Goal: Check status: Check status

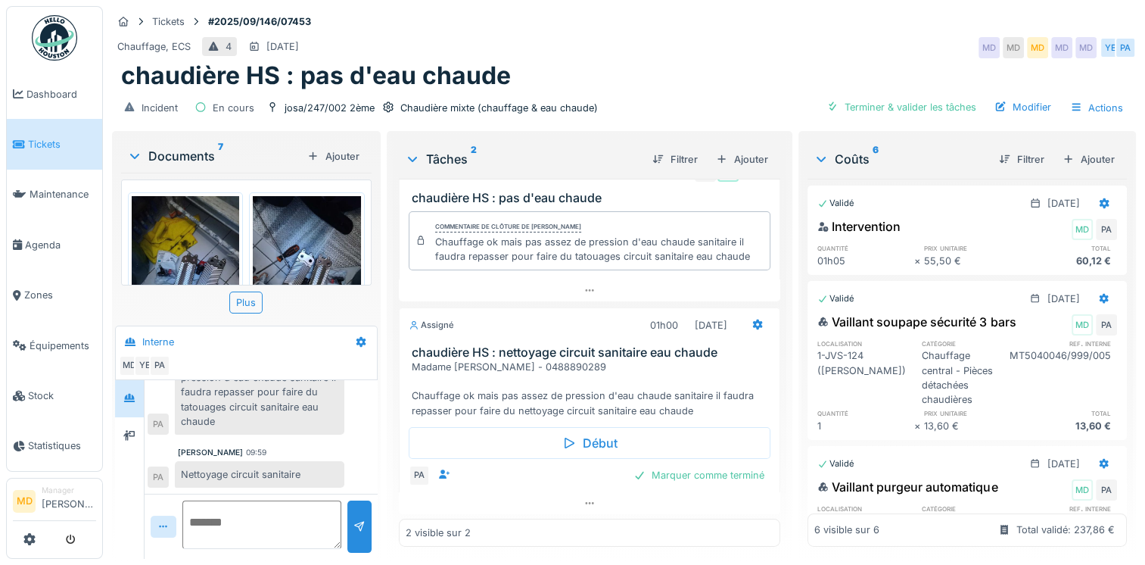
scroll to position [11, 0]
click at [585, 493] on div at bounding box center [589, 503] width 381 height 22
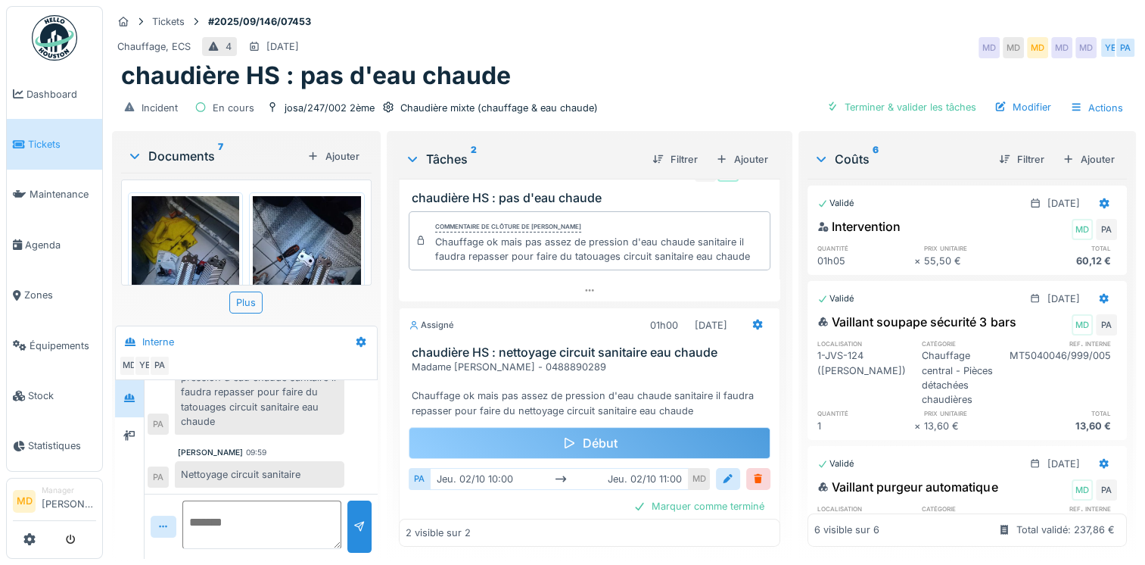
scroll to position [63, 0]
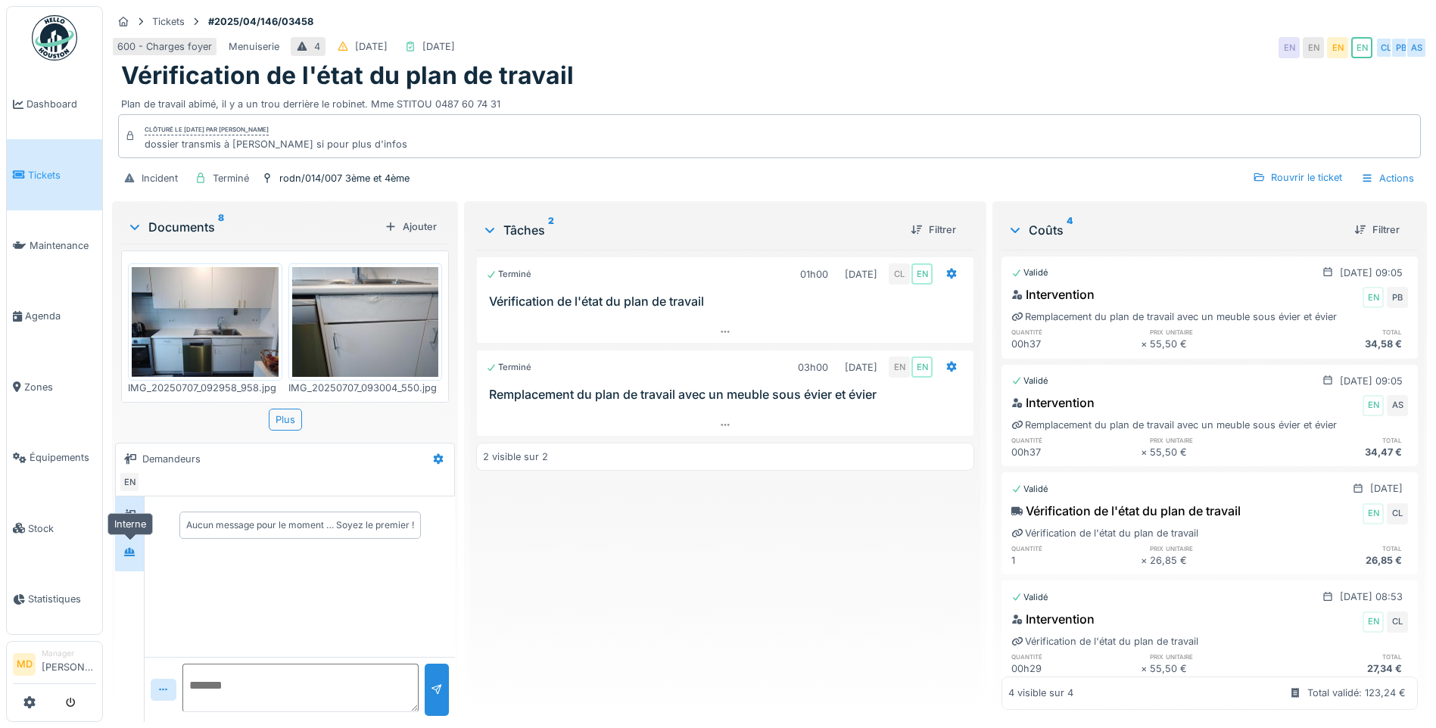
click at [129, 556] on icon at bounding box center [129, 552] width 12 height 10
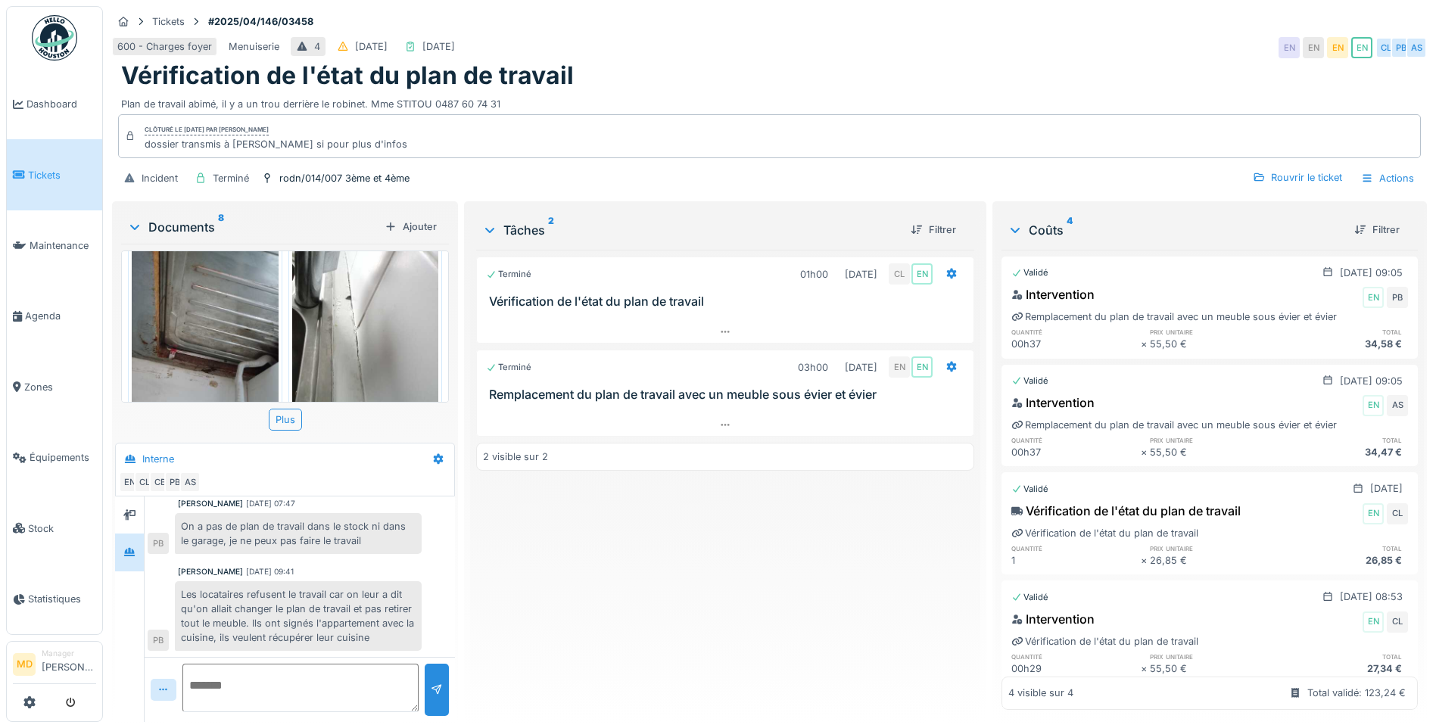
scroll to position [596, 0]
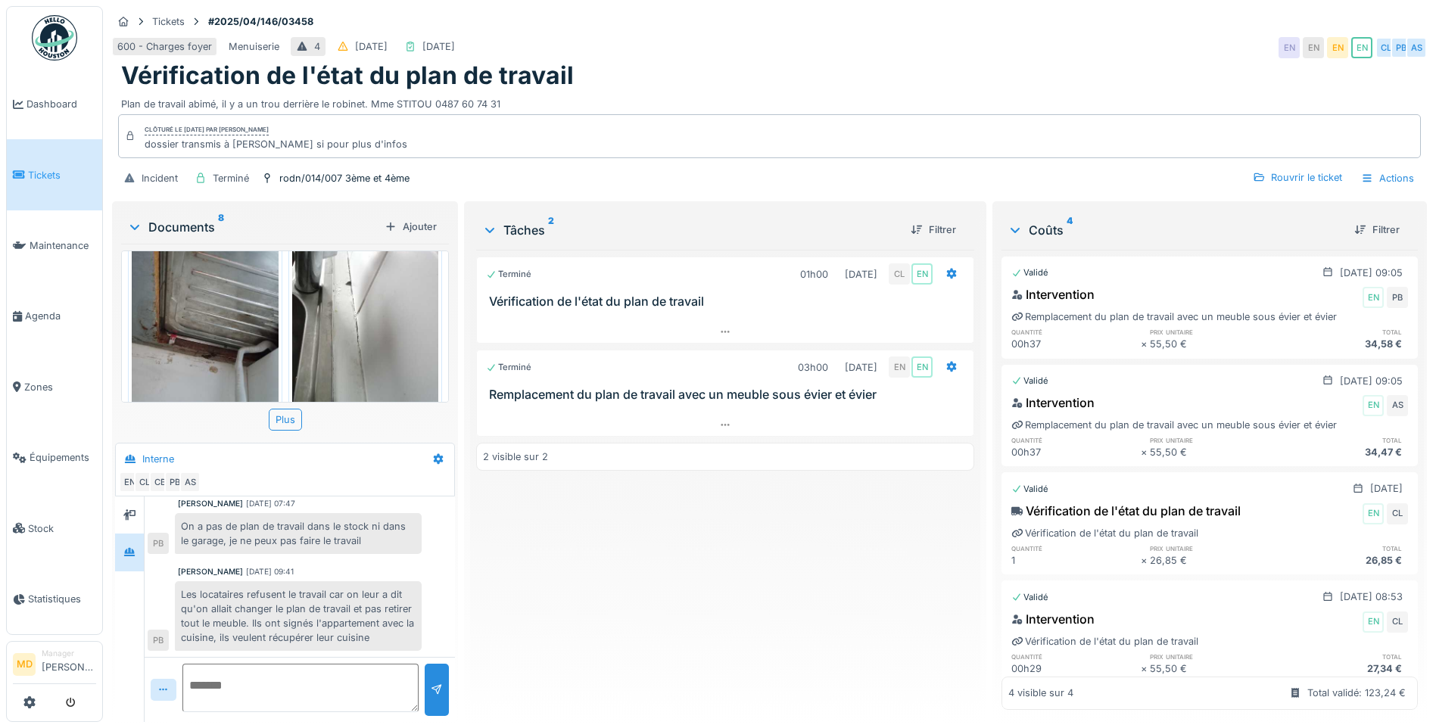
click at [334, 313] on img at bounding box center [365, 304] width 147 height 195
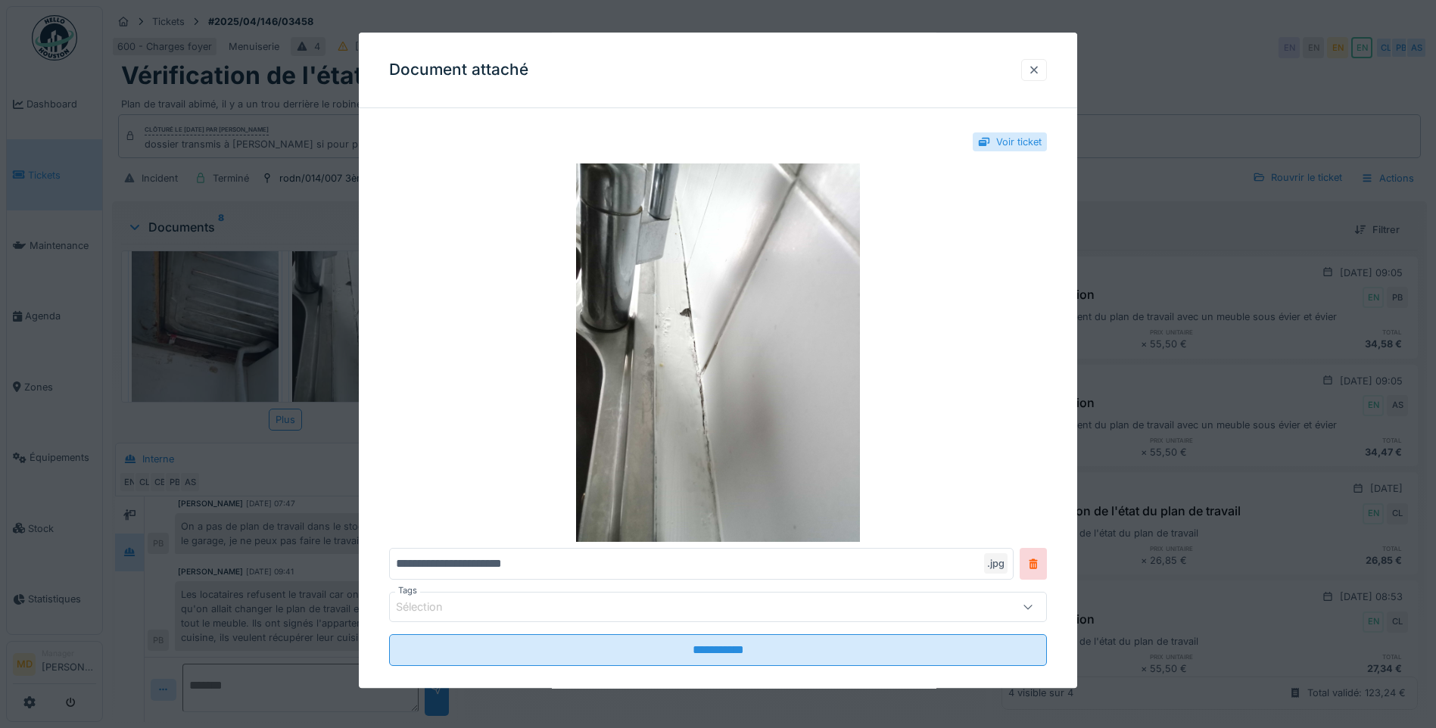
click at [1047, 70] on div at bounding box center [1034, 70] width 26 height 22
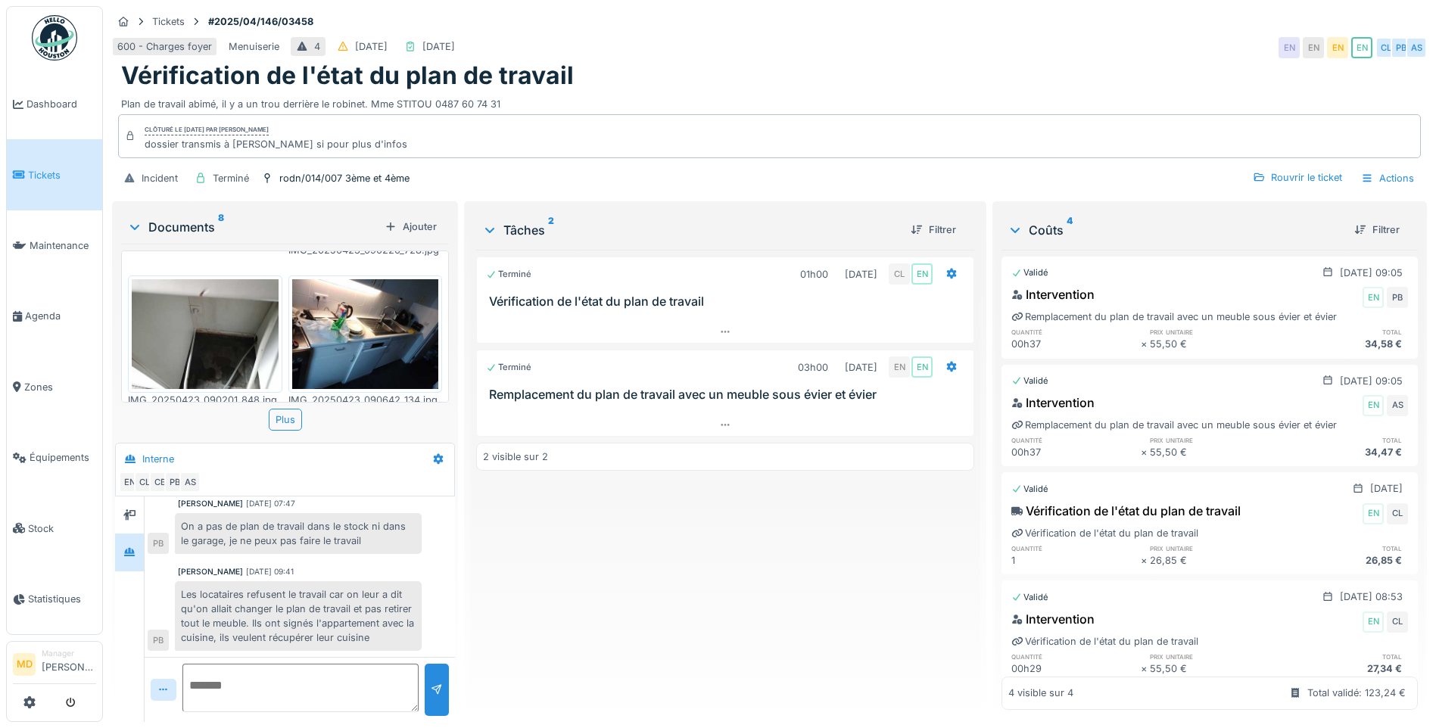
scroll to position [369, 0]
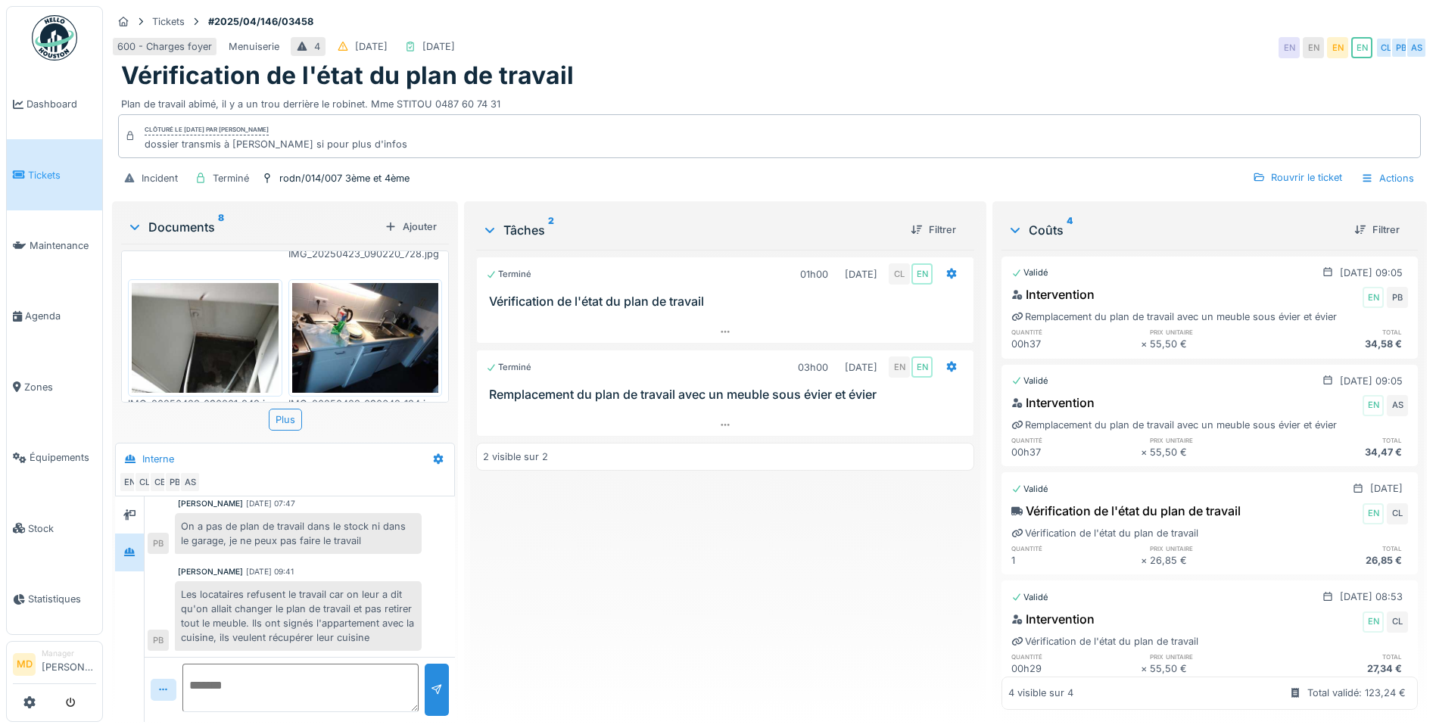
click at [321, 315] on img at bounding box center [365, 338] width 147 height 110
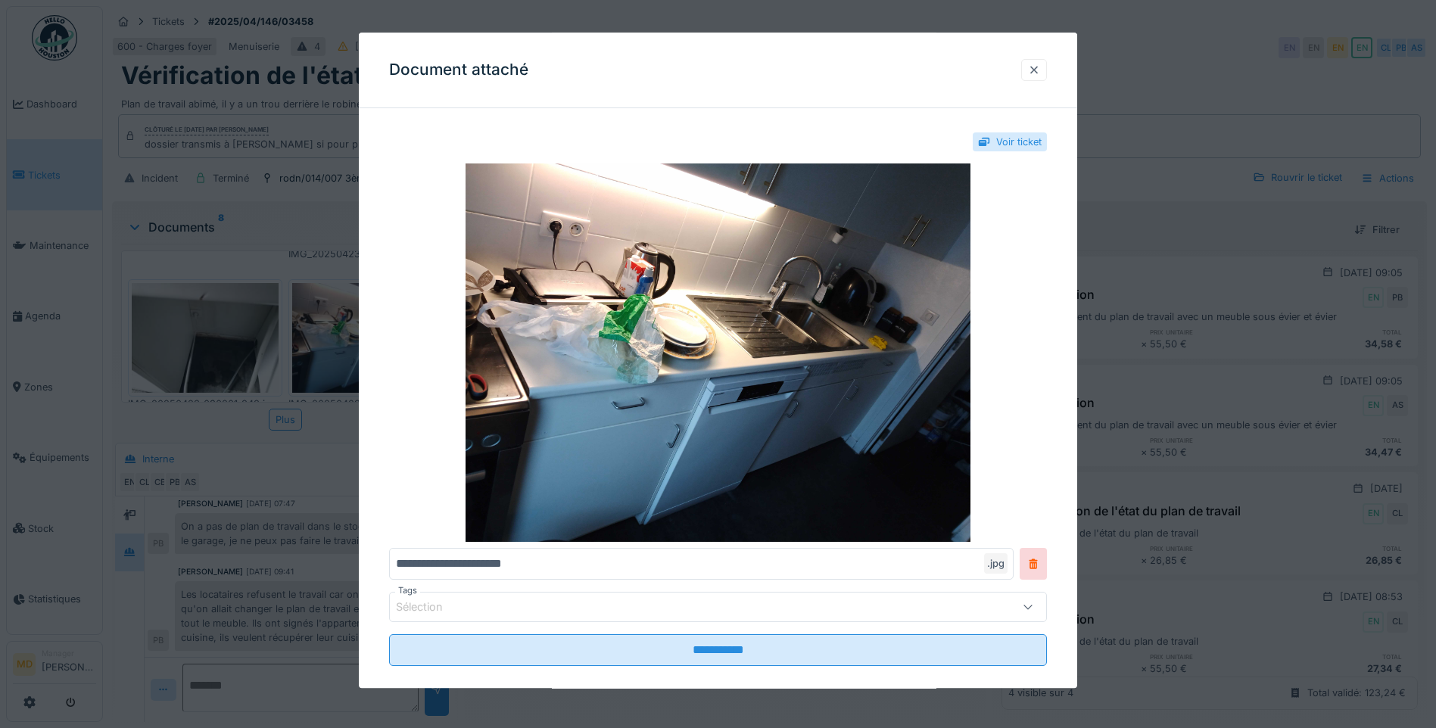
click at [1038, 64] on div at bounding box center [1034, 70] width 12 height 14
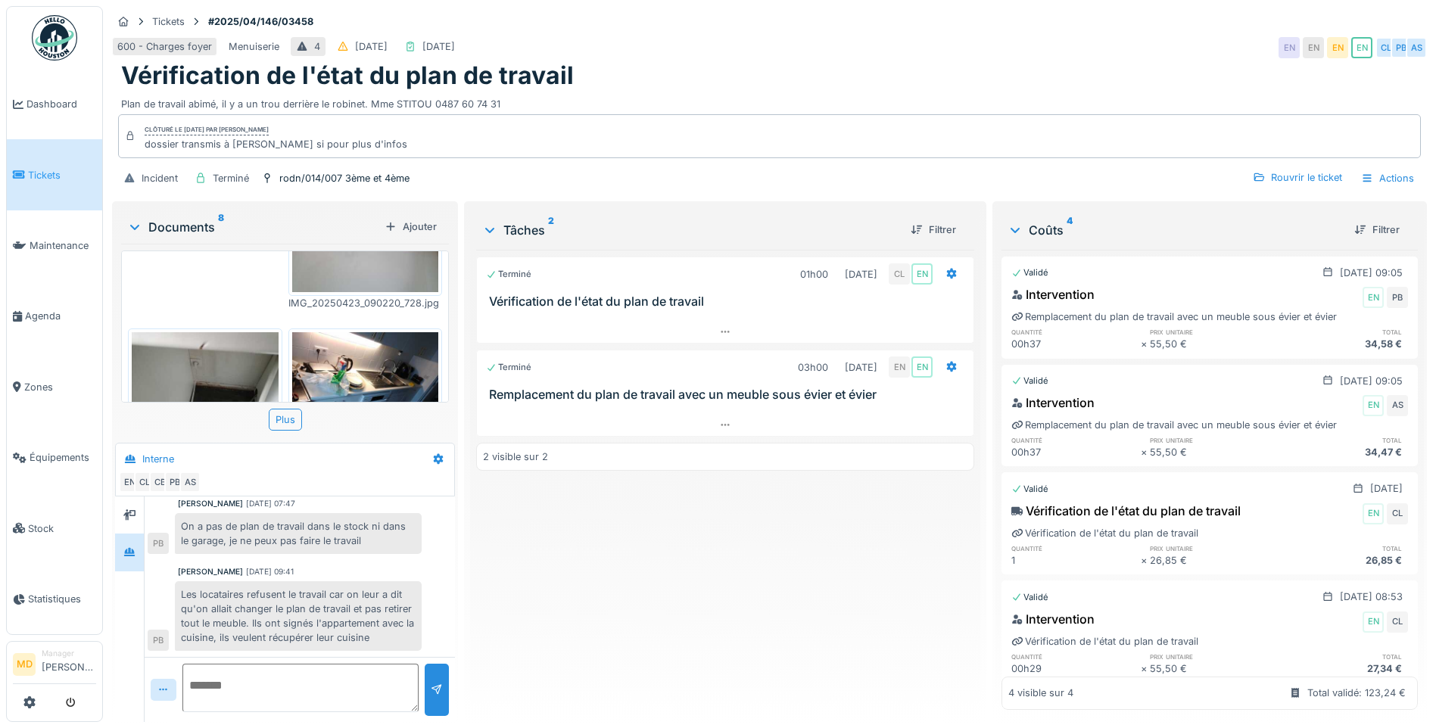
scroll to position [294, 0]
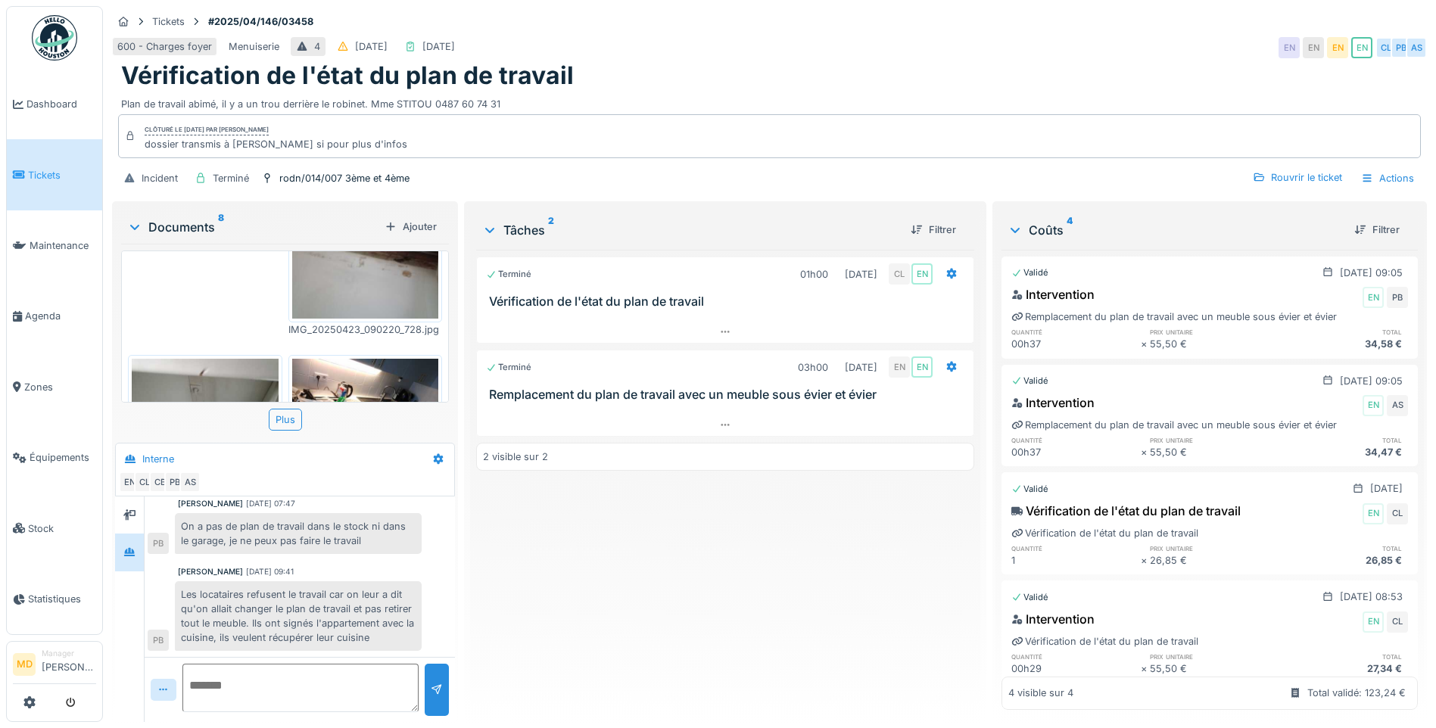
click at [222, 372] on img at bounding box center [205, 414] width 147 height 110
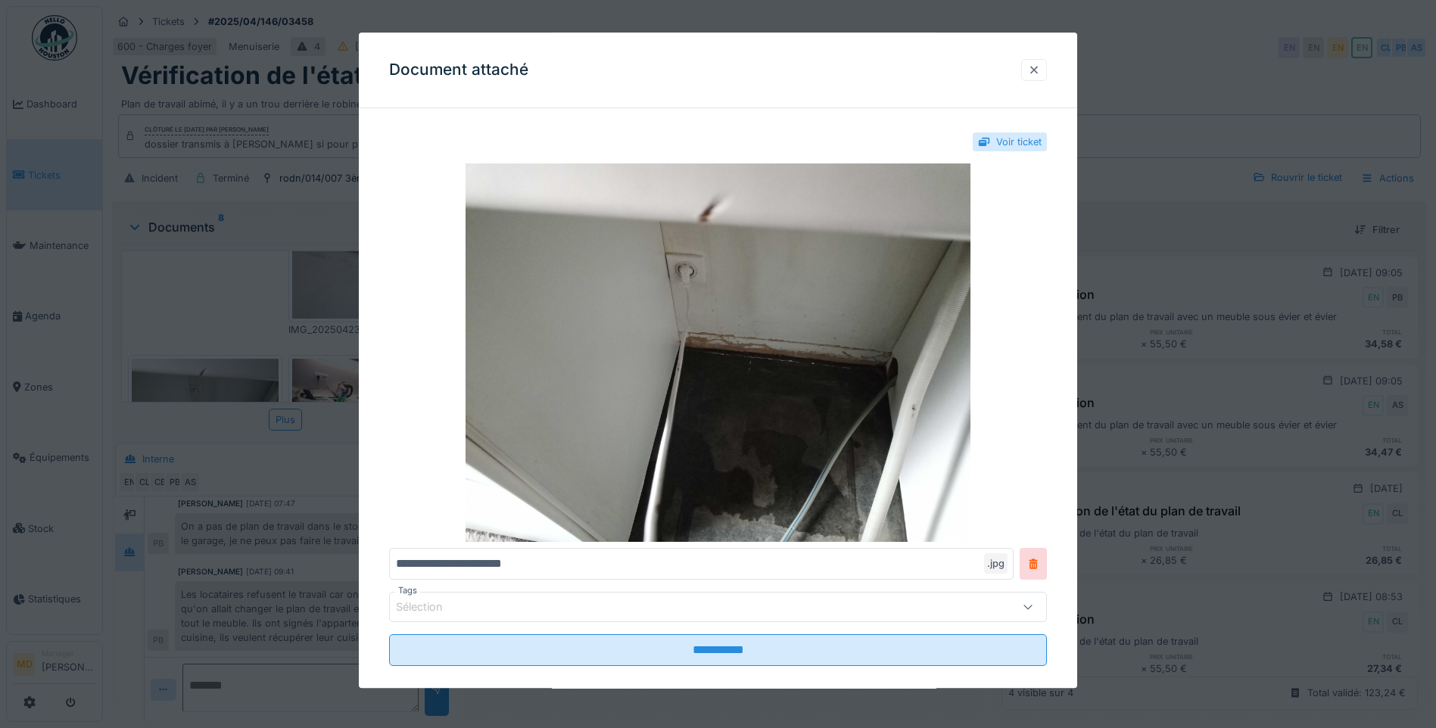
click at [1047, 72] on div at bounding box center [1034, 70] width 26 height 22
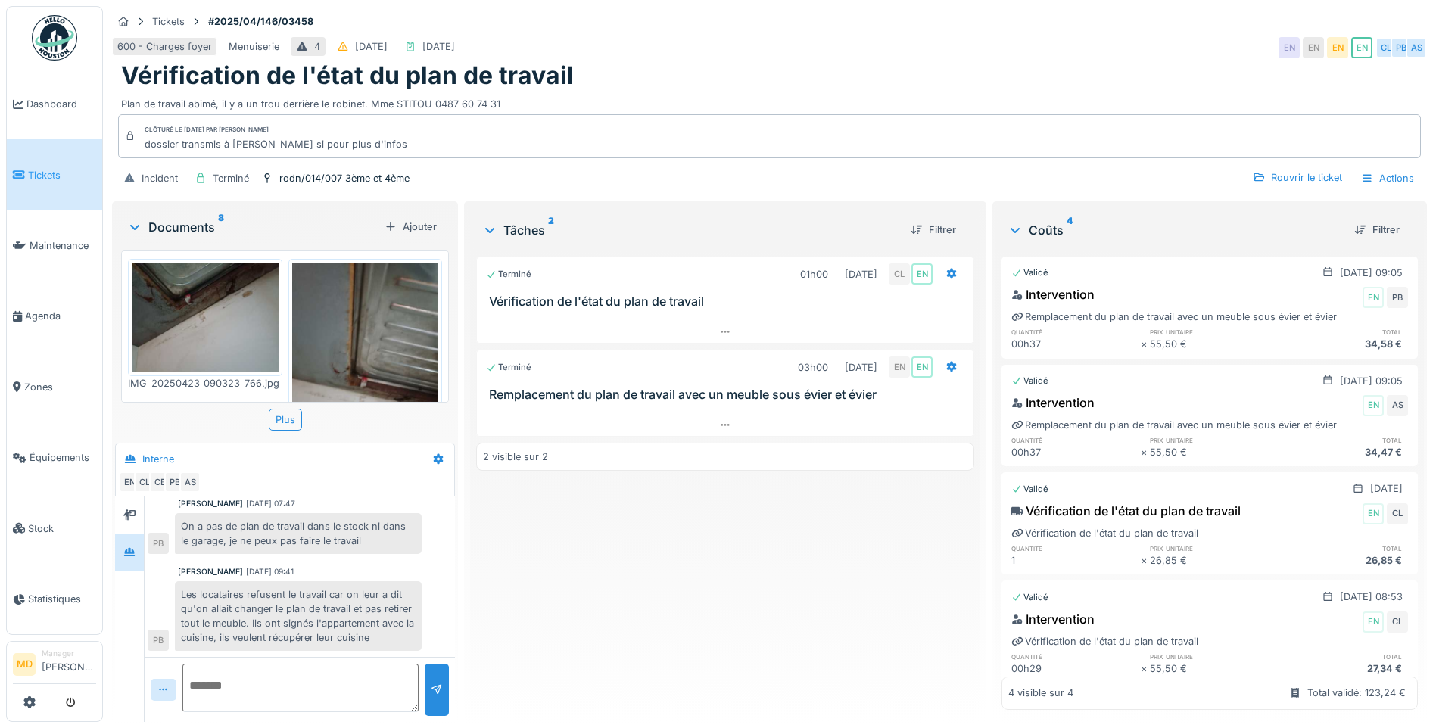
scroll to position [142, 0]
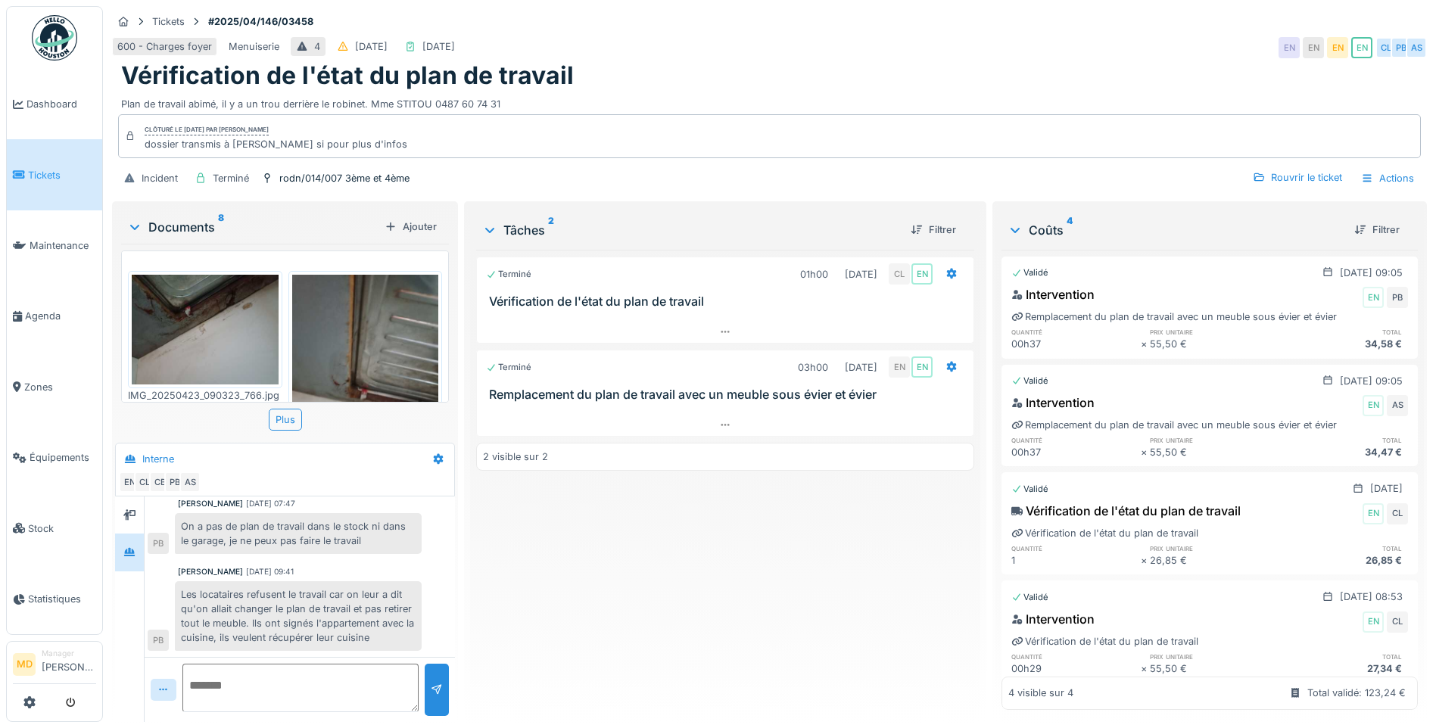
click at [341, 342] on img at bounding box center [365, 372] width 147 height 195
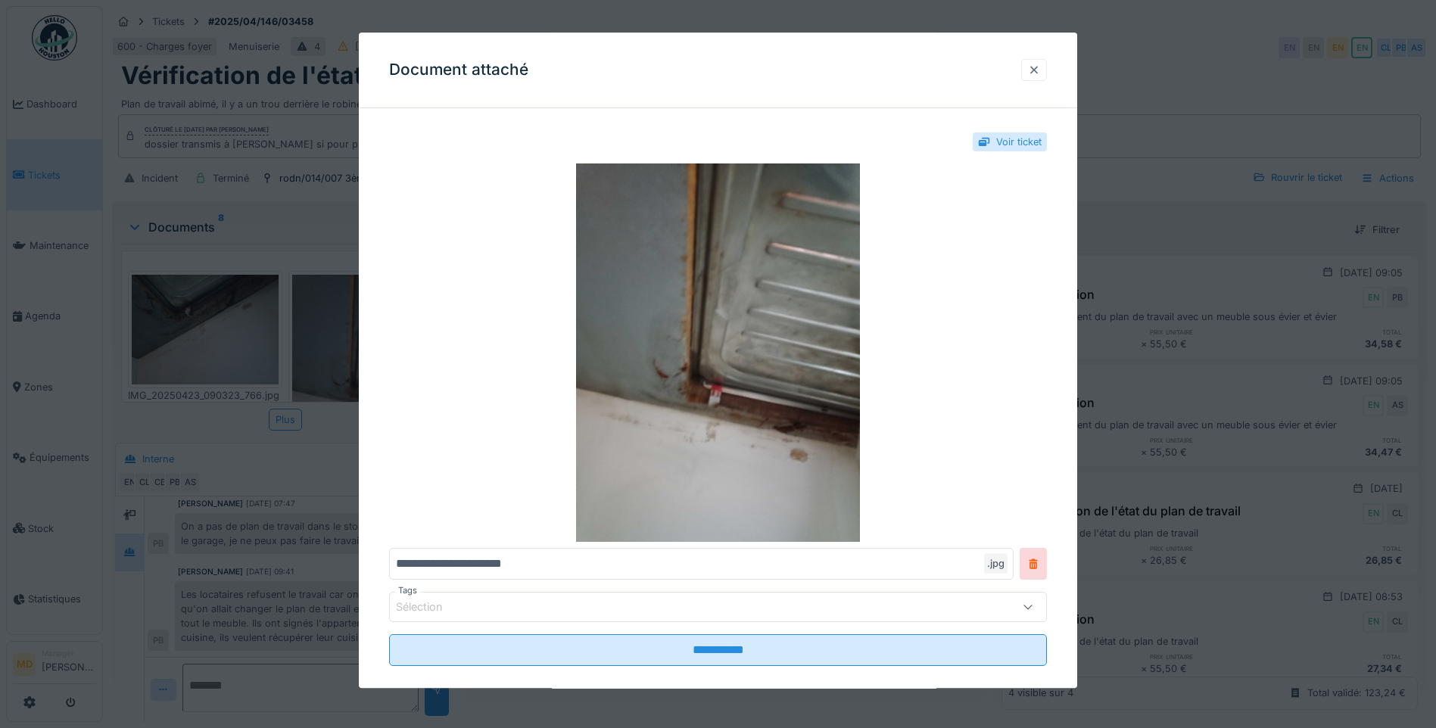
click at [1040, 73] on div at bounding box center [1034, 70] width 12 height 14
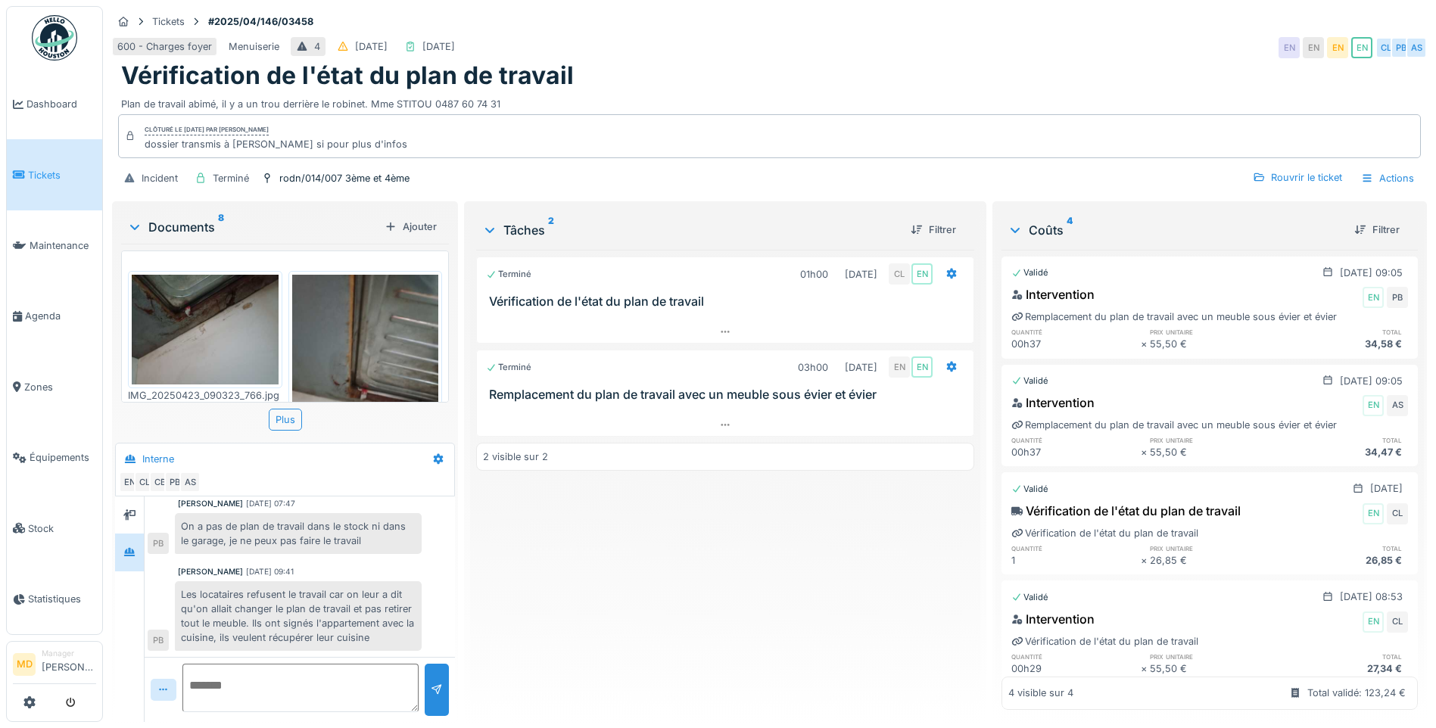
click at [185, 304] on img at bounding box center [205, 330] width 147 height 110
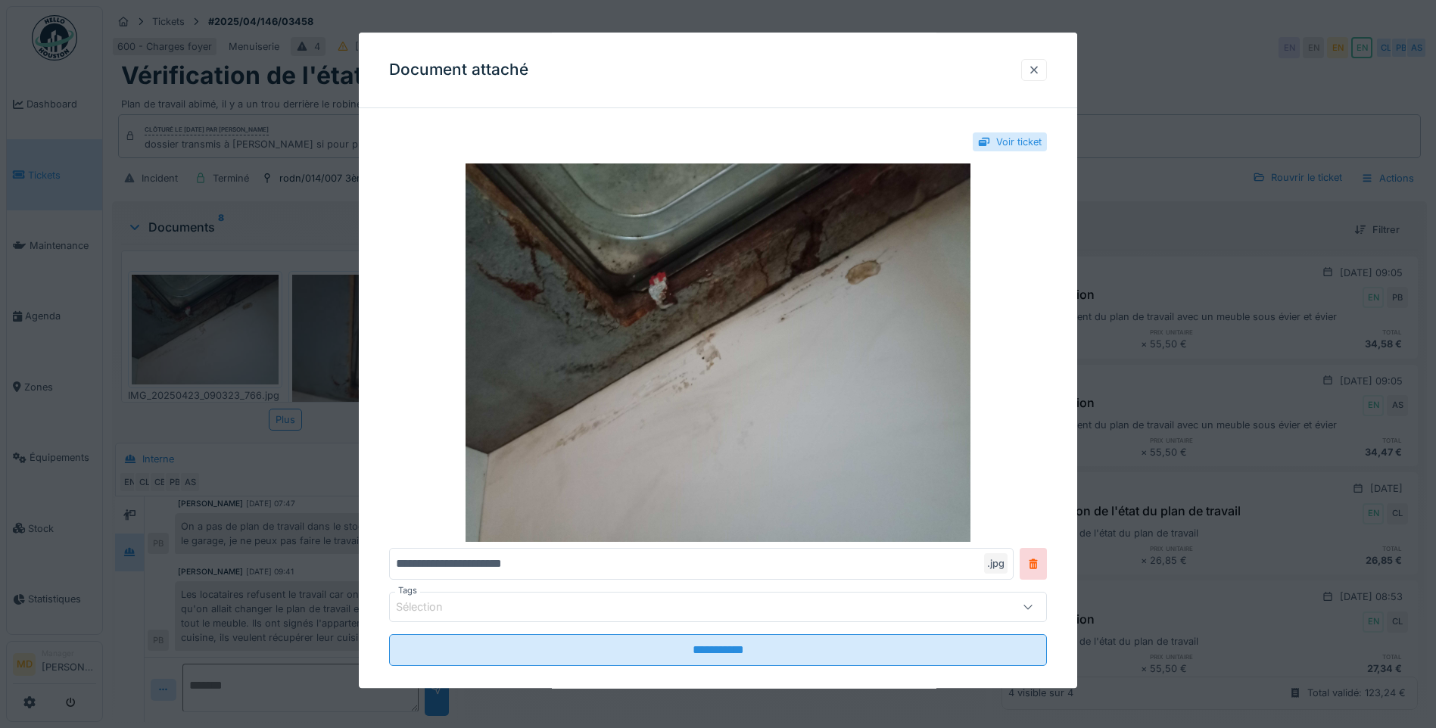
click at [1031, 72] on div at bounding box center [1034, 70] width 26 height 22
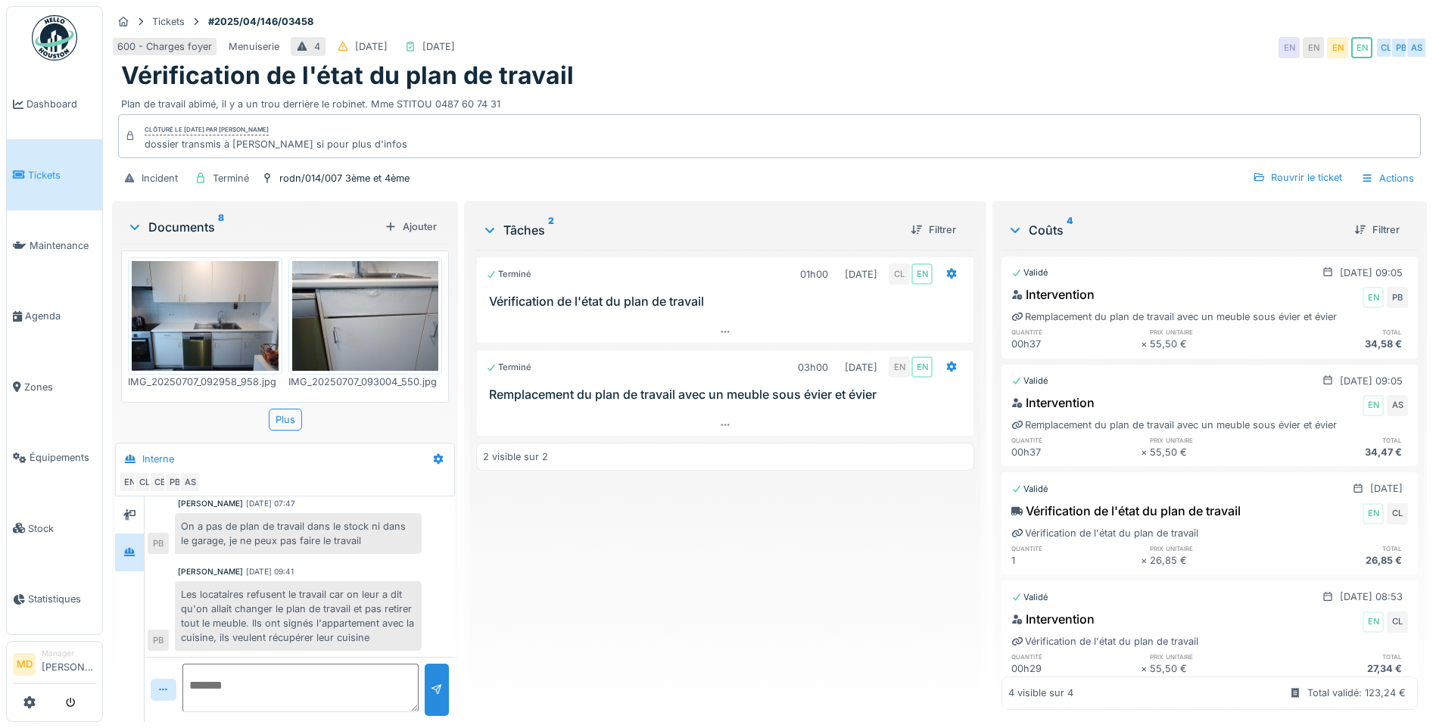
scroll to position [0, 0]
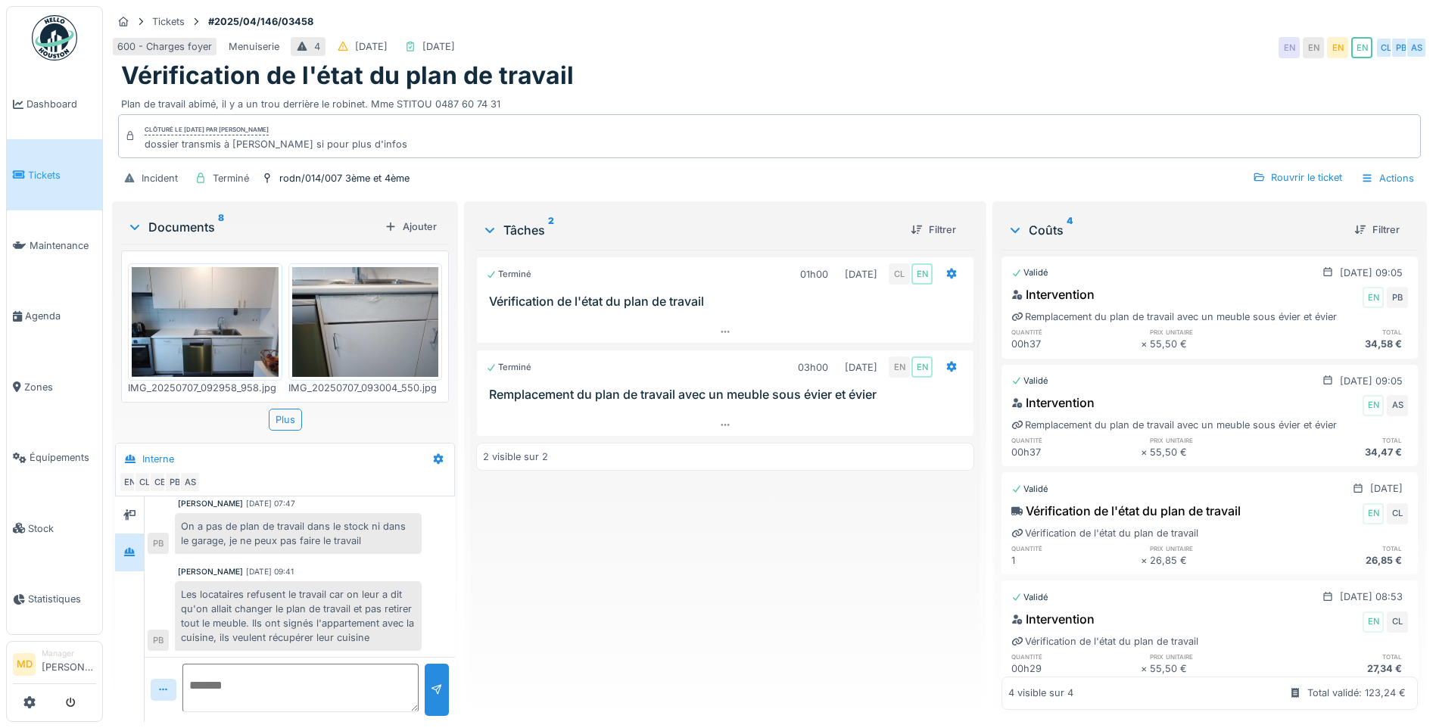
click at [360, 325] on img at bounding box center [365, 322] width 147 height 110
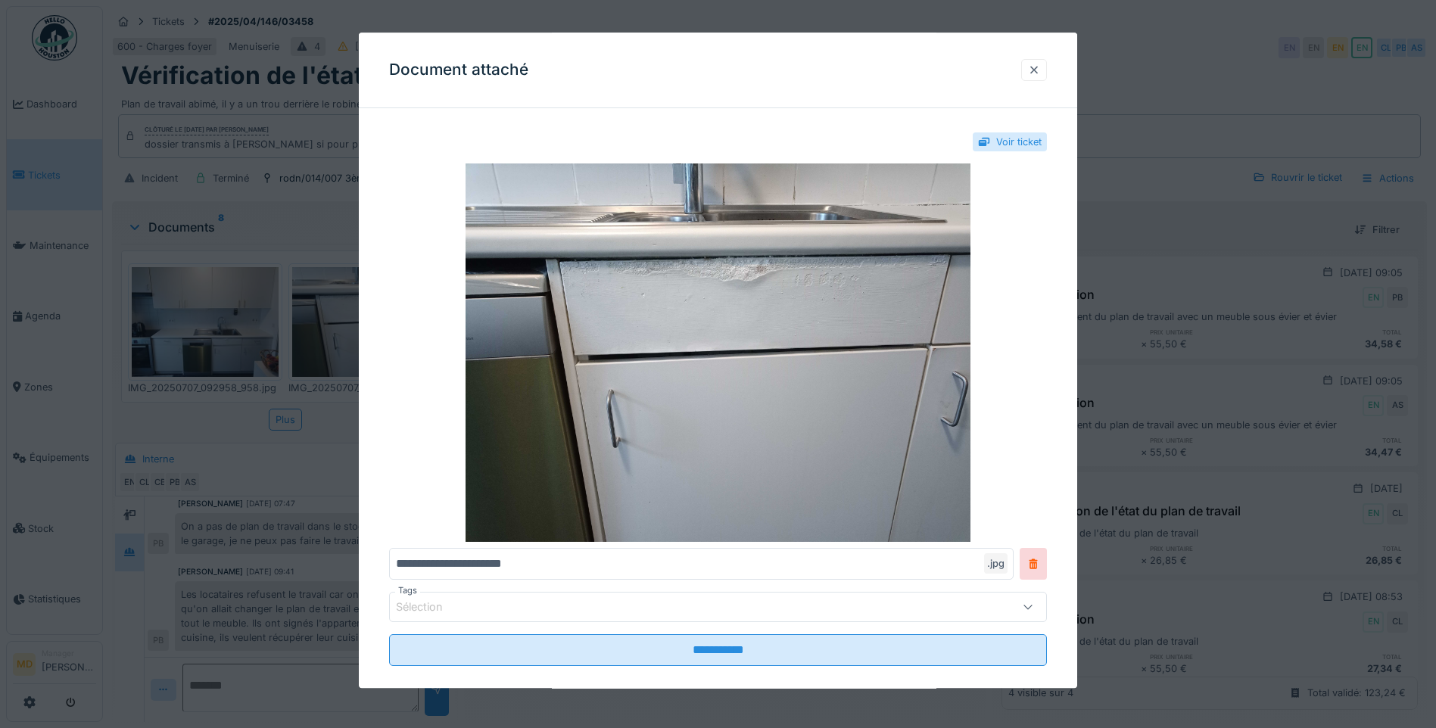
click at [1040, 62] on div at bounding box center [1034, 70] width 26 height 22
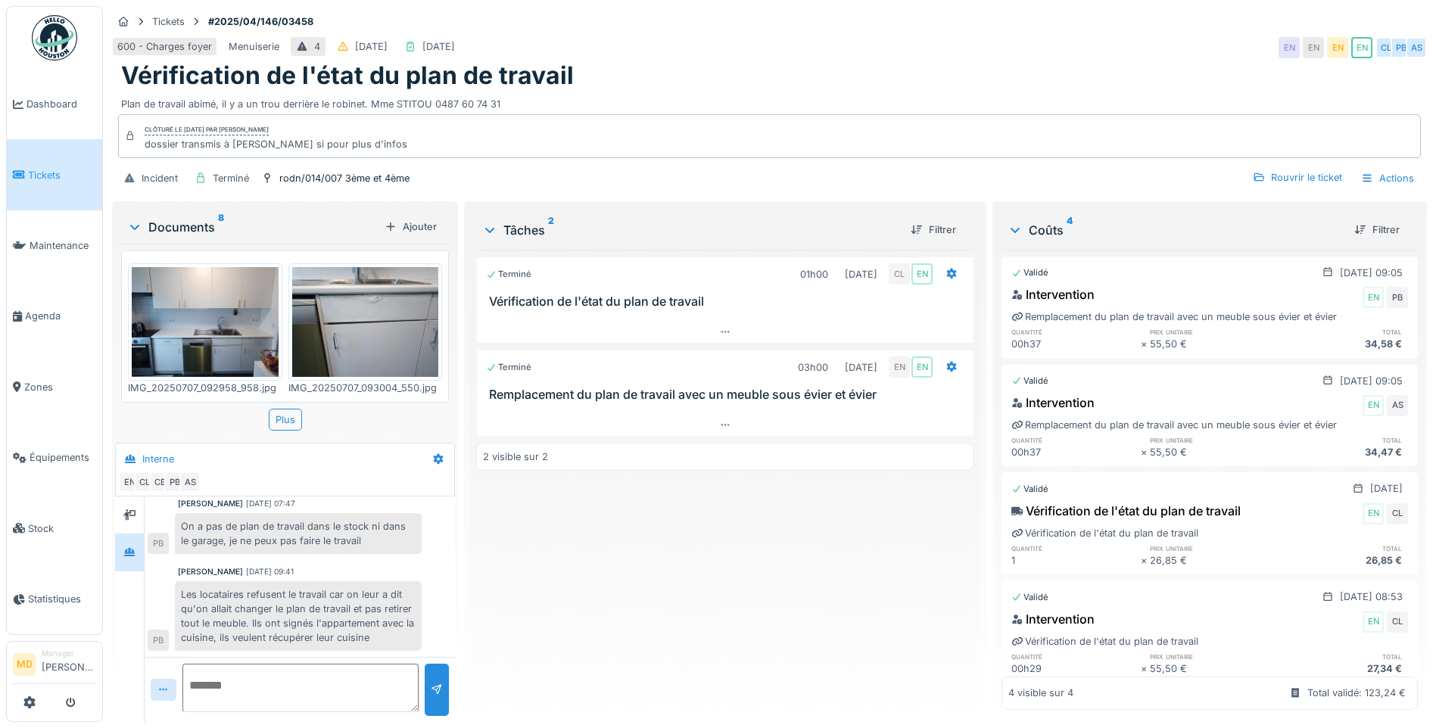
click at [204, 307] on img at bounding box center [205, 322] width 147 height 110
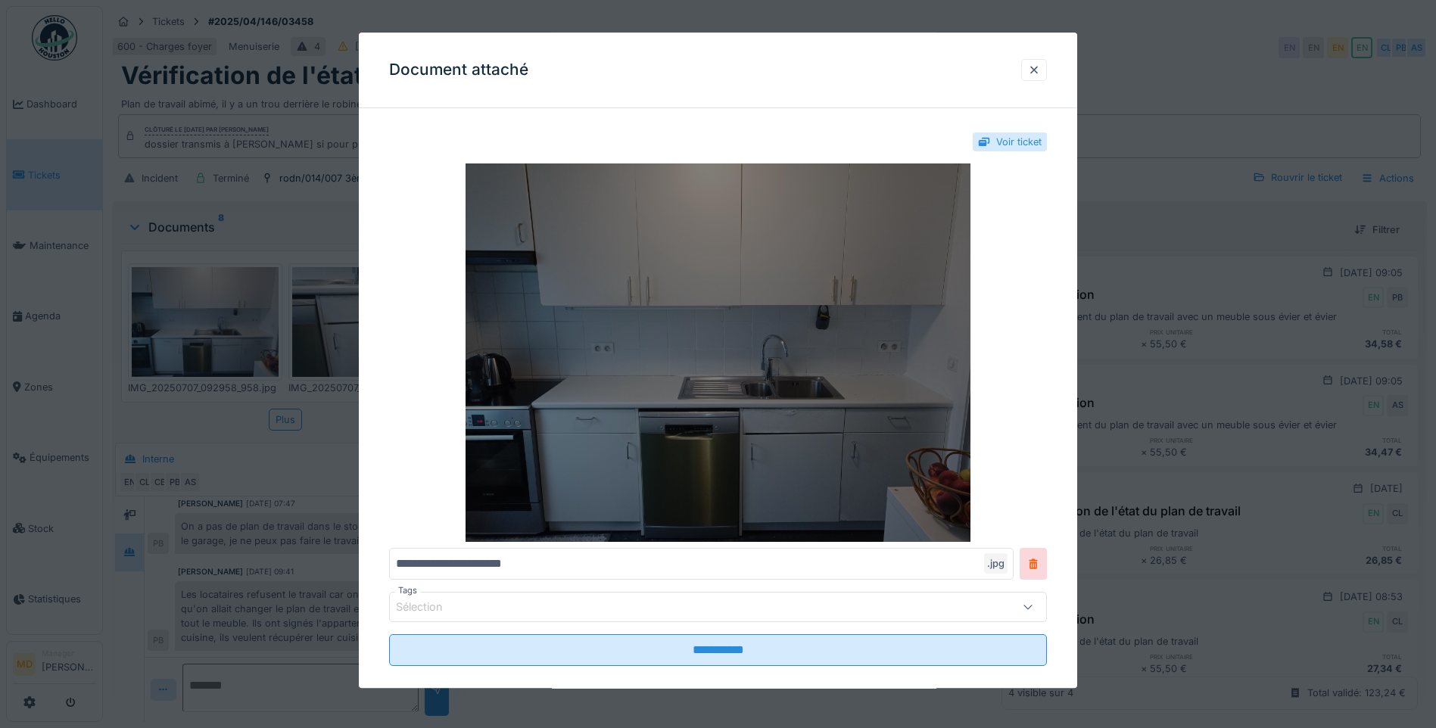
click at [756, 363] on img at bounding box center [718, 352] width 658 height 378
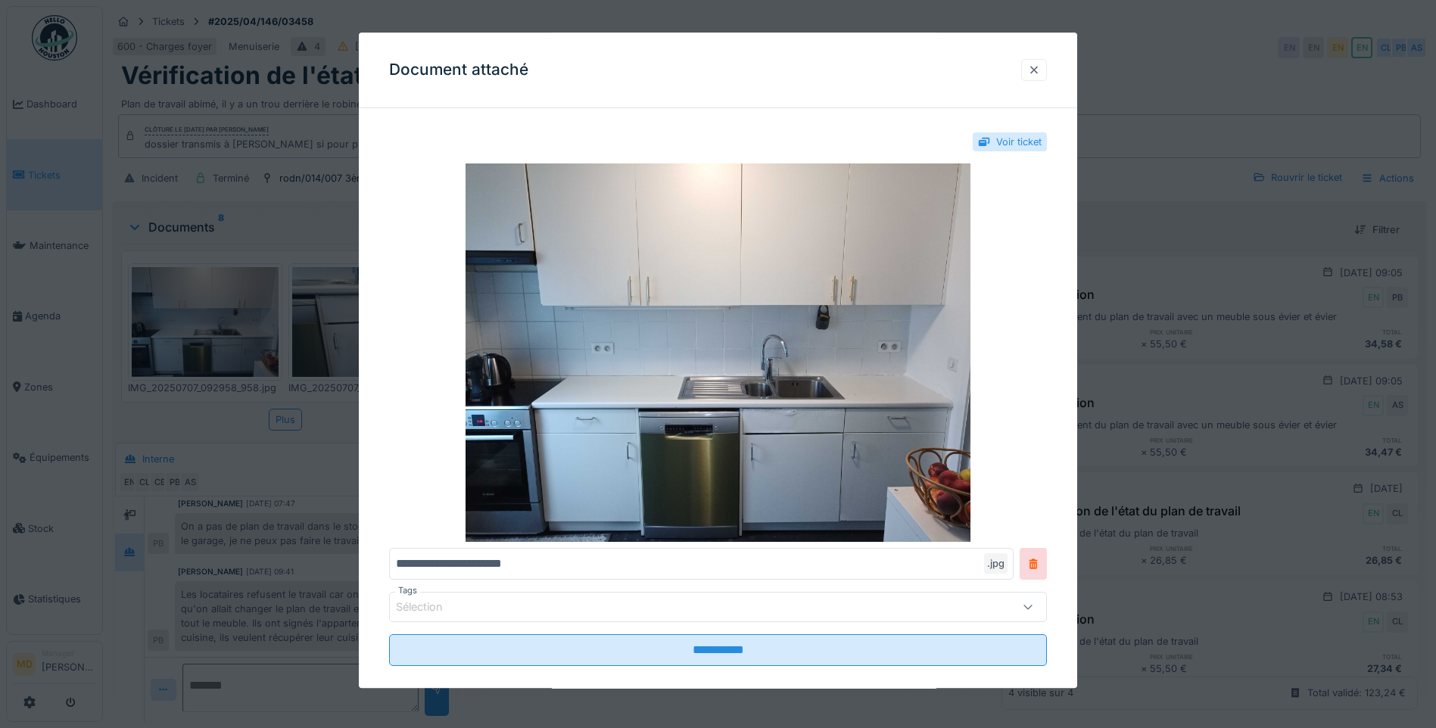
click at [1038, 72] on div at bounding box center [1034, 70] width 12 height 14
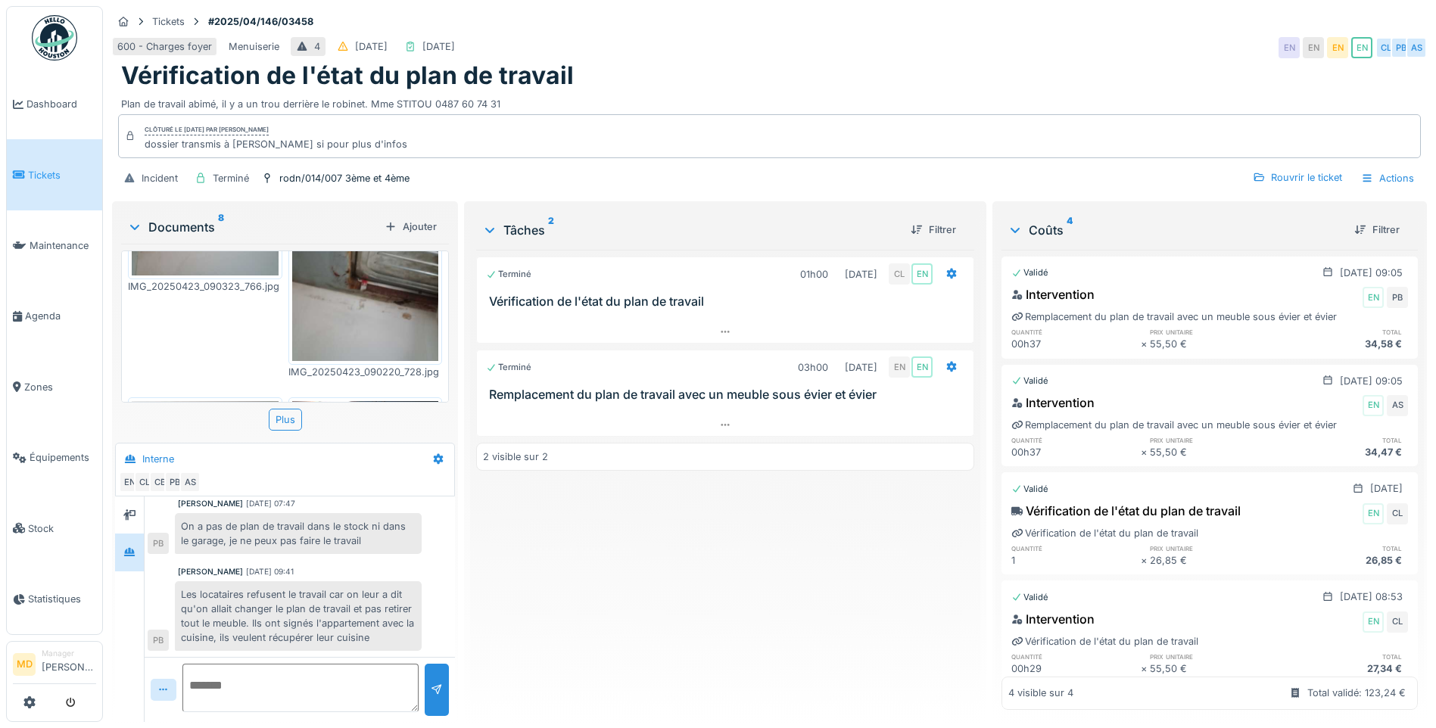
scroll to position [530, 0]
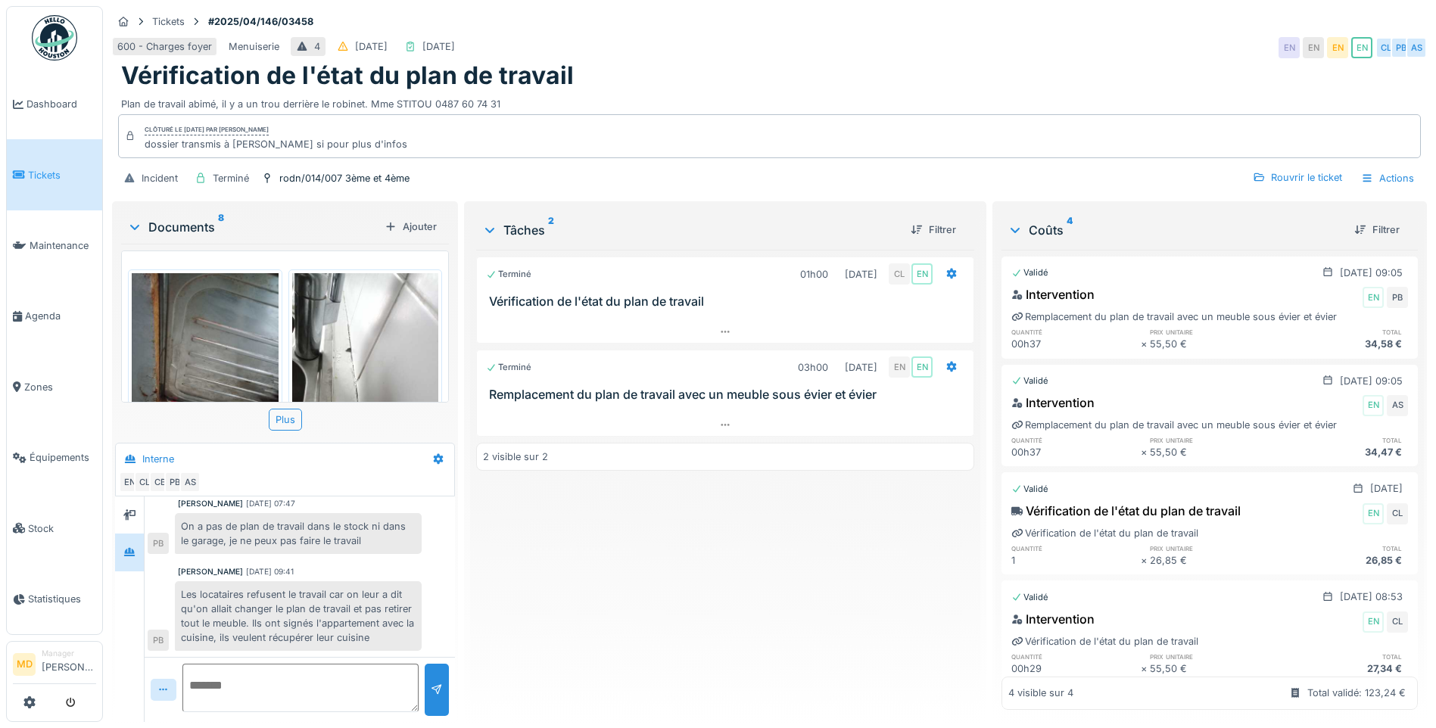
click at [333, 322] on img at bounding box center [365, 370] width 147 height 195
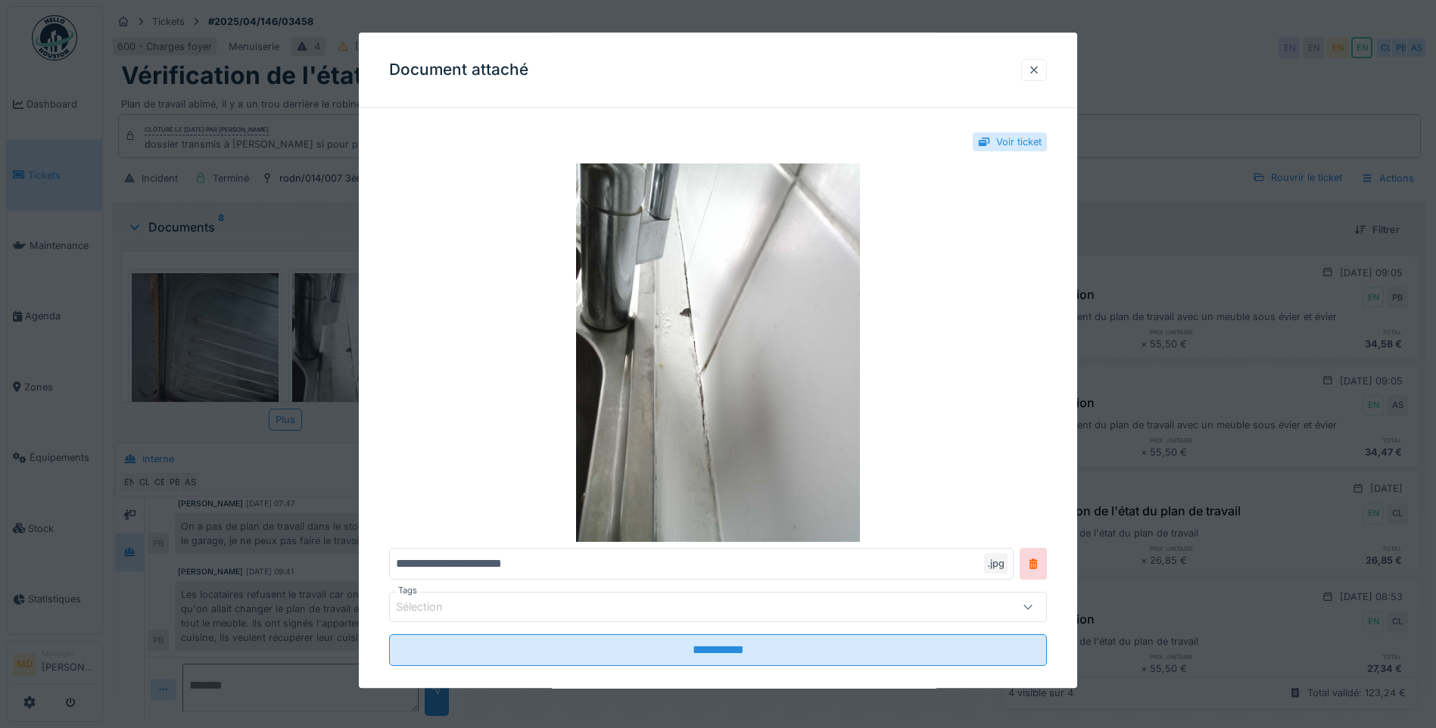
click at [1047, 65] on div at bounding box center [1034, 70] width 26 height 22
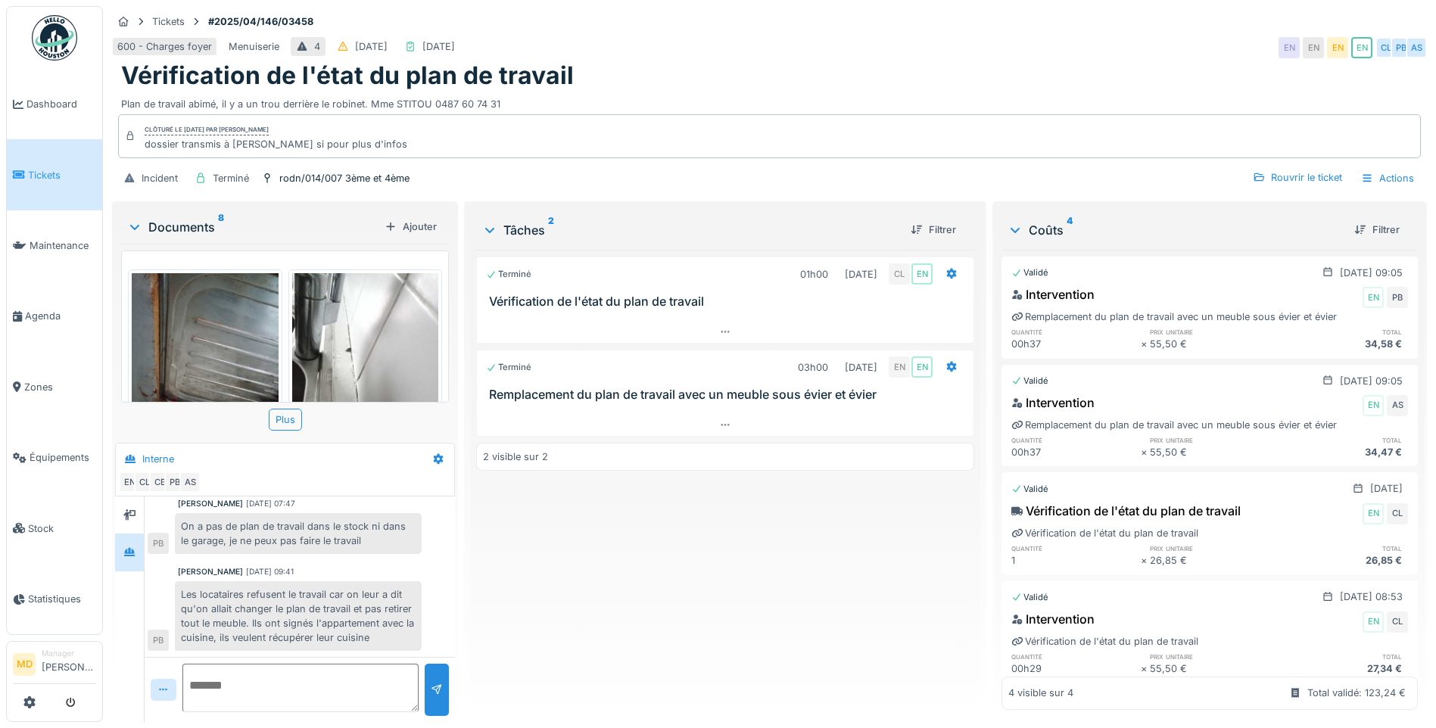
click at [174, 309] on img at bounding box center [205, 370] width 147 height 195
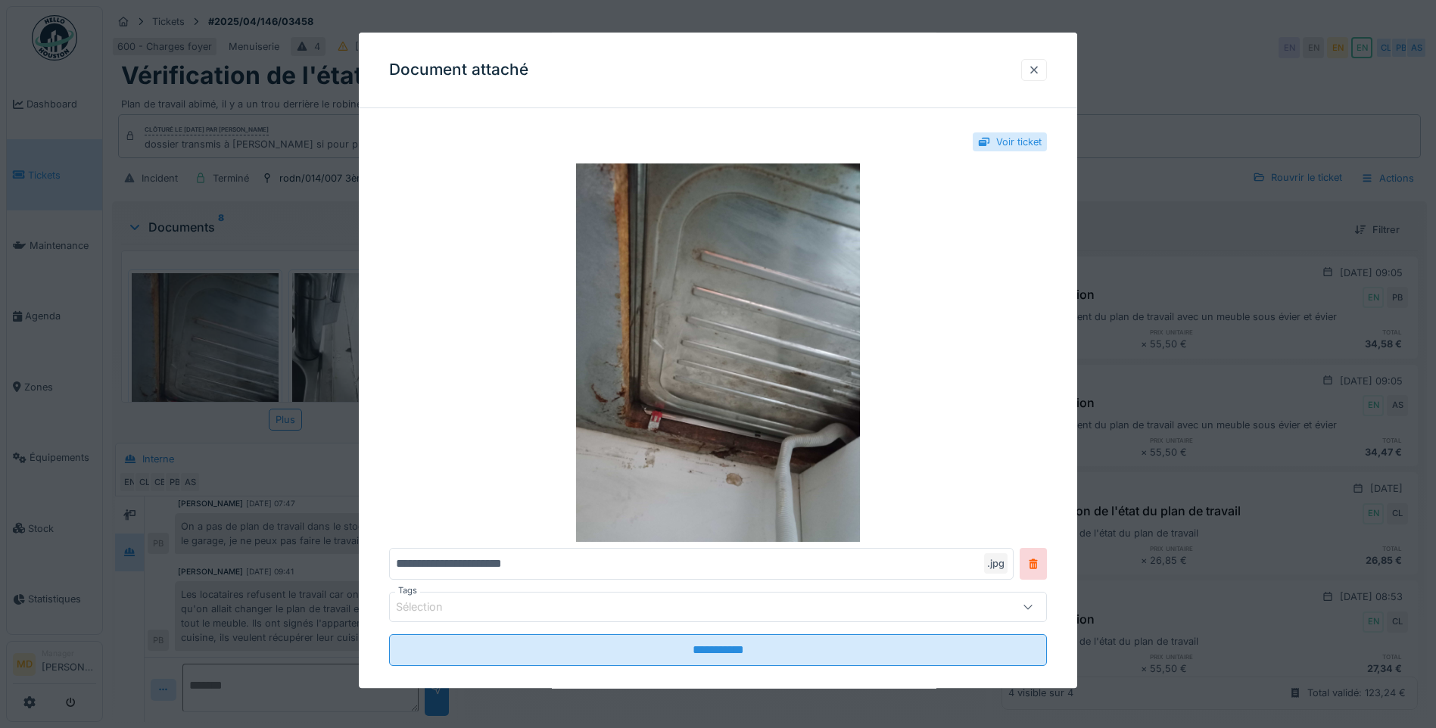
click at [1040, 64] on div at bounding box center [1034, 70] width 12 height 14
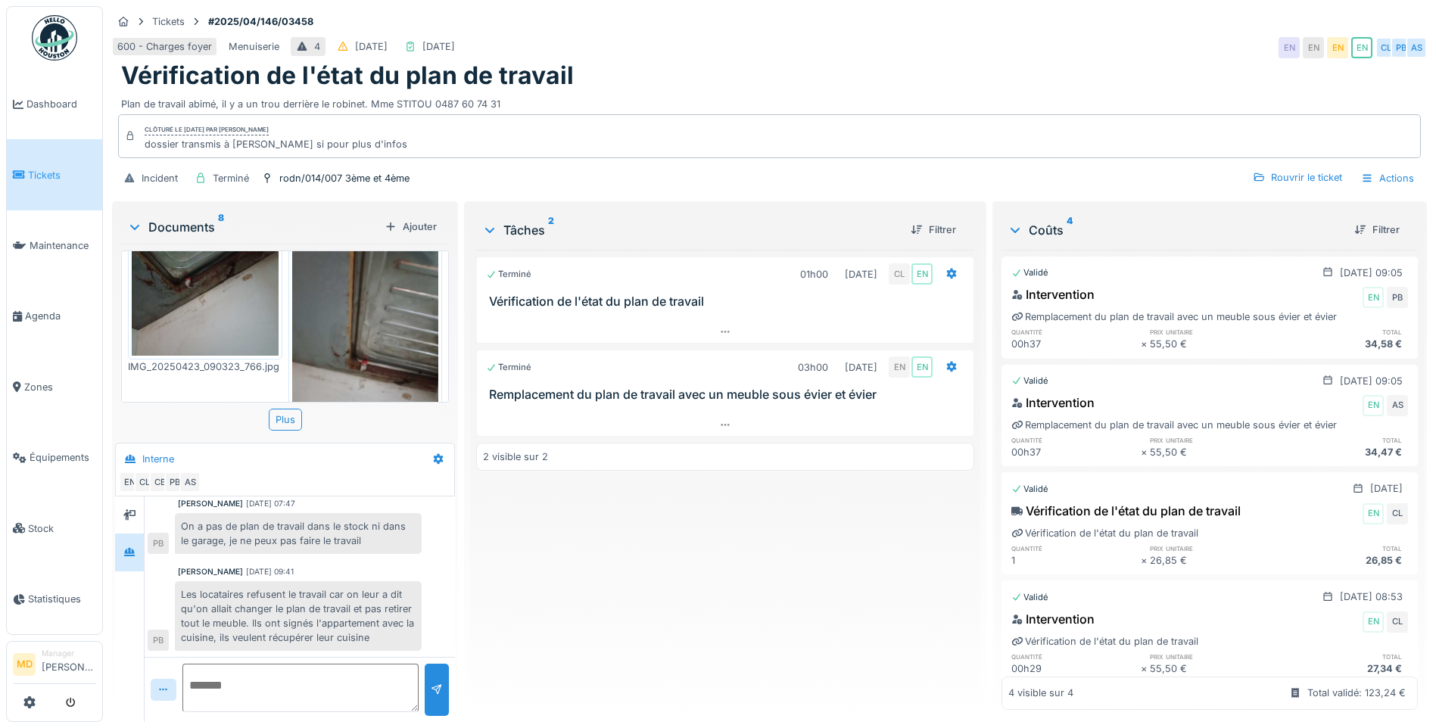
scroll to position [0, 0]
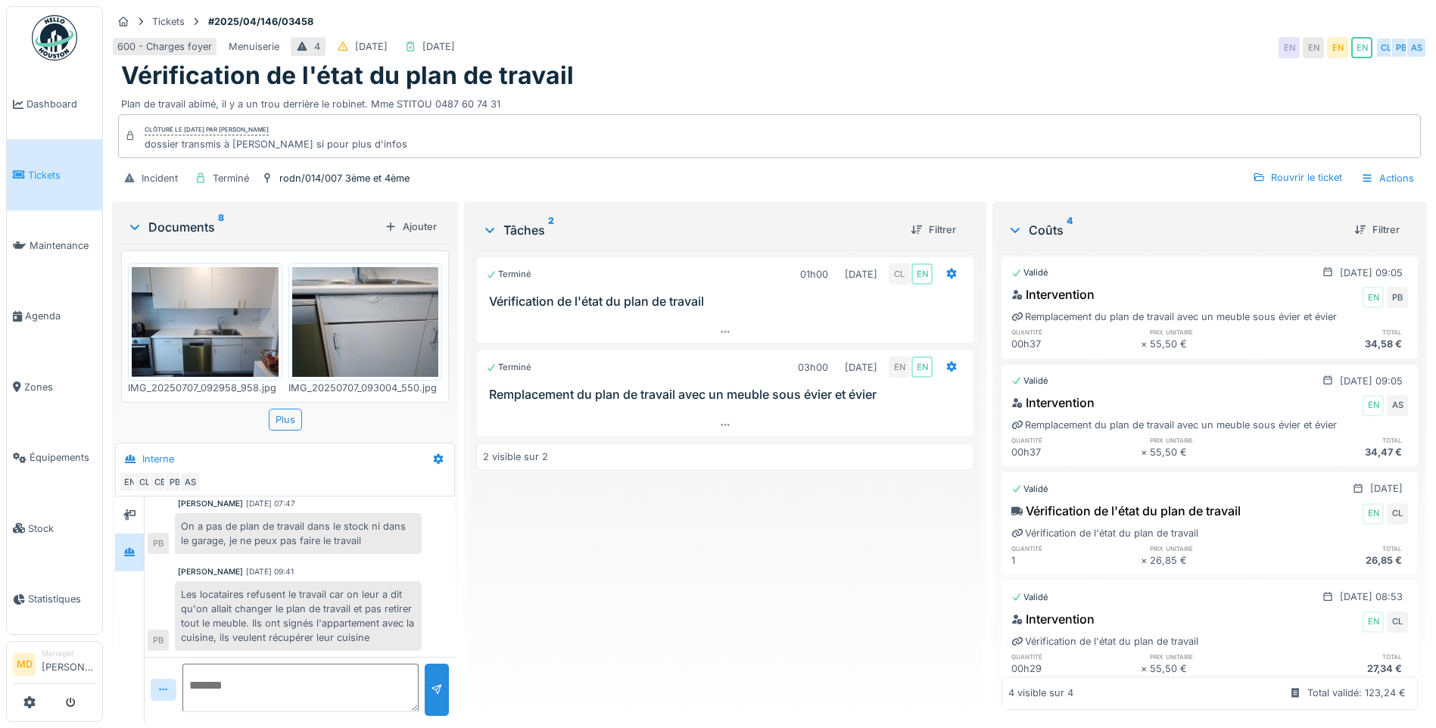
click at [267, 313] on img at bounding box center [205, 322] width 147 height 110
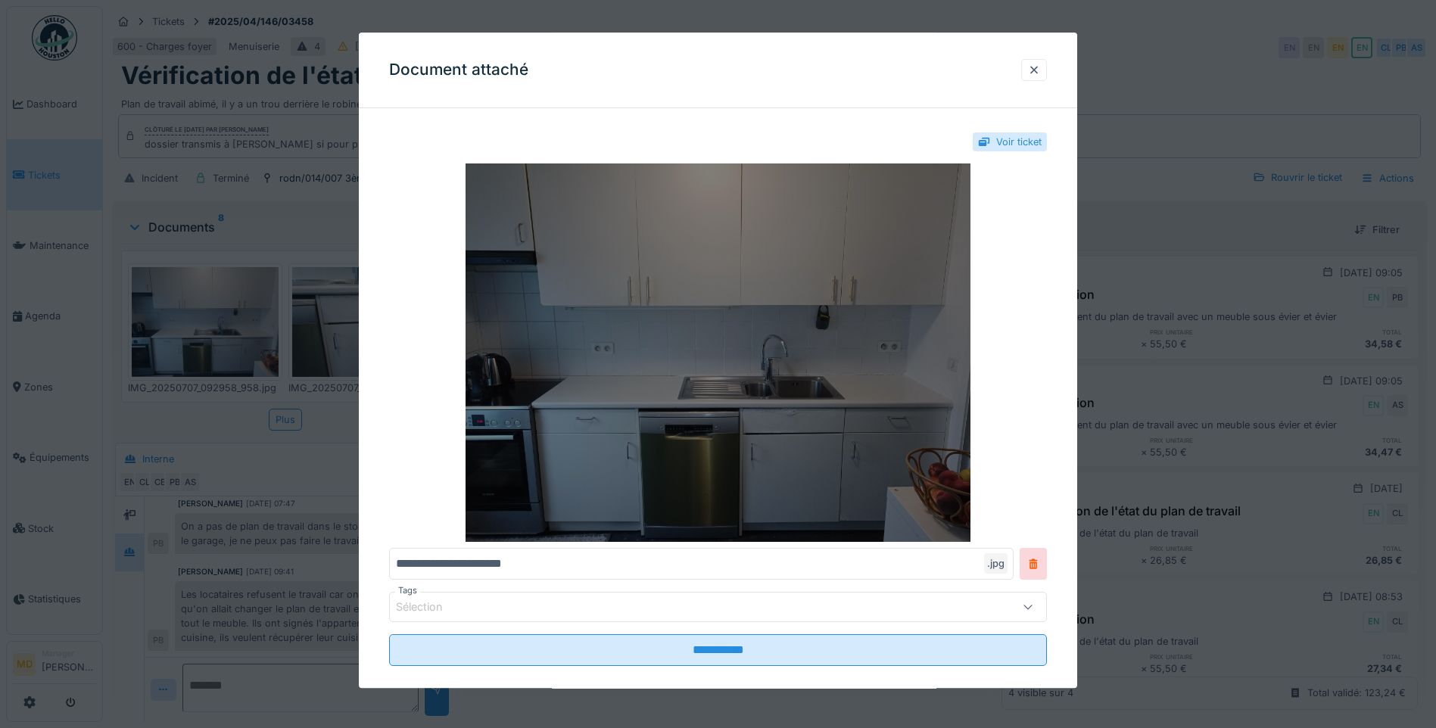
click at [590, 338] on img at bounding box center [718, 352] width 658 height 378
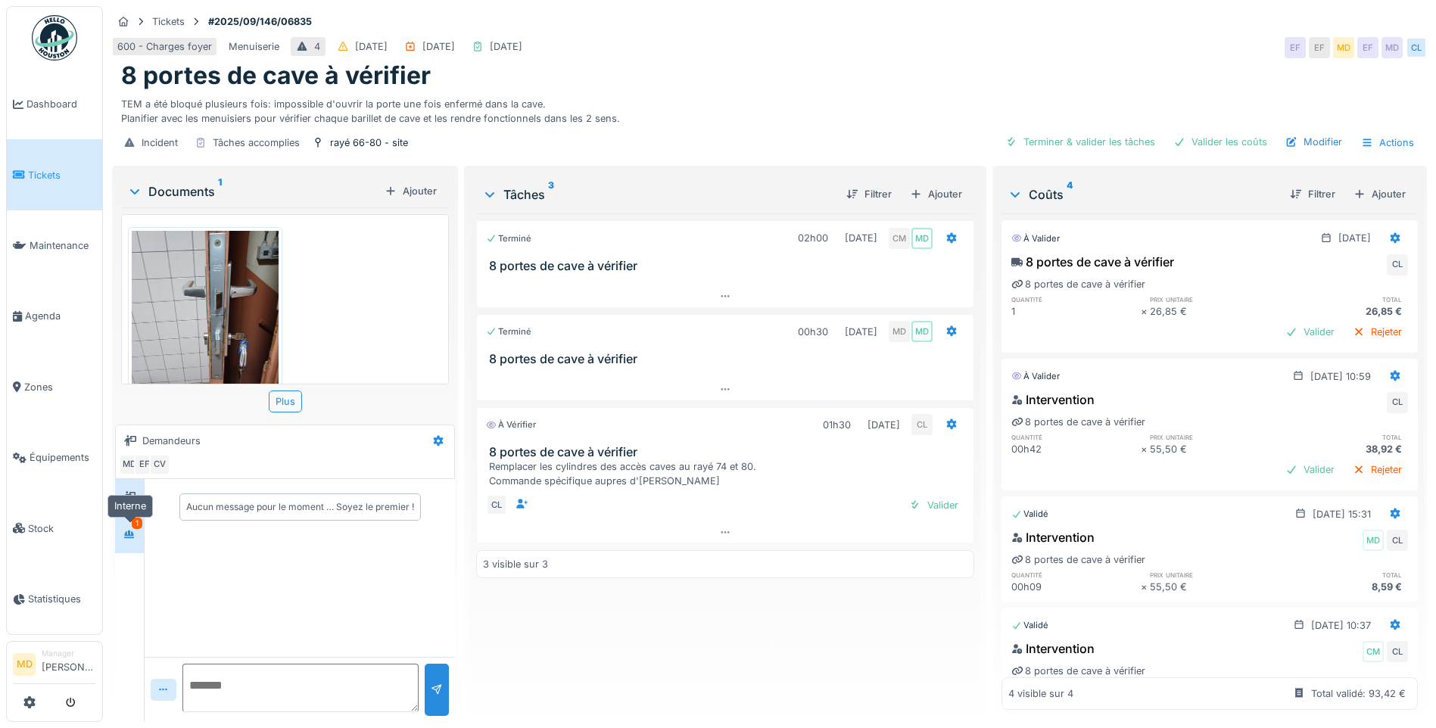
click at [138, 532] on div at bounding box center [129, 534] width 23 height 19
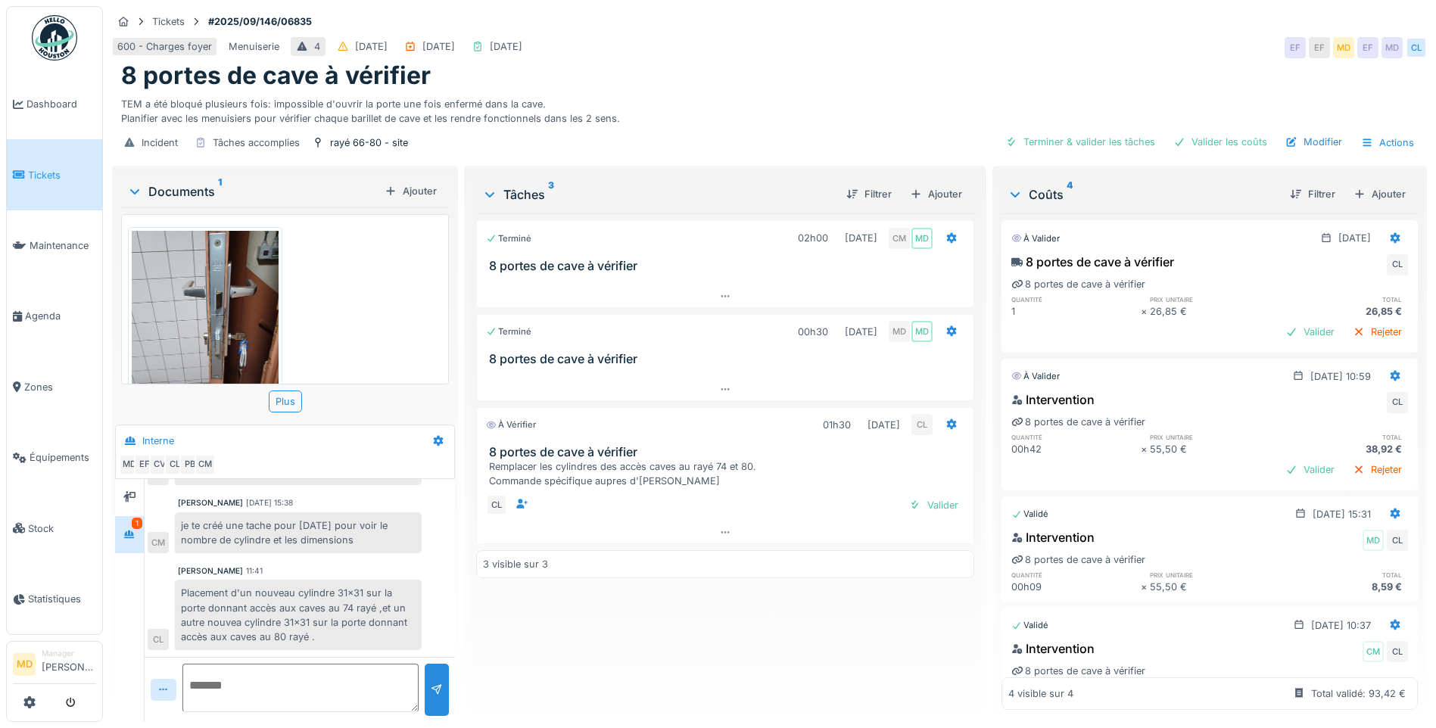
scroll to position [274, 0]
click at [129, 490] on div at bounding box center [129, 497] width 12 height 14
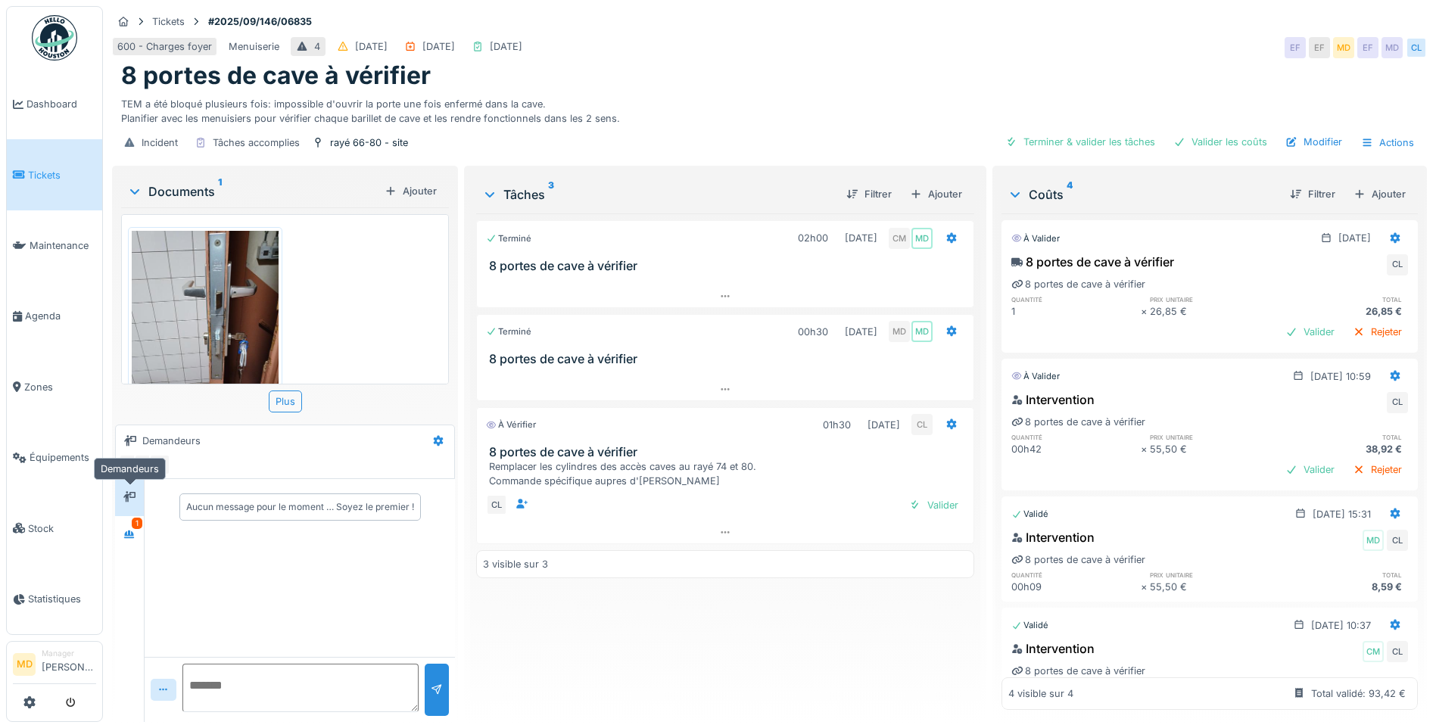
scroll to position [0, 0]
click at [126, 525] on div at bounding box center [129, 534] width 23 height 19
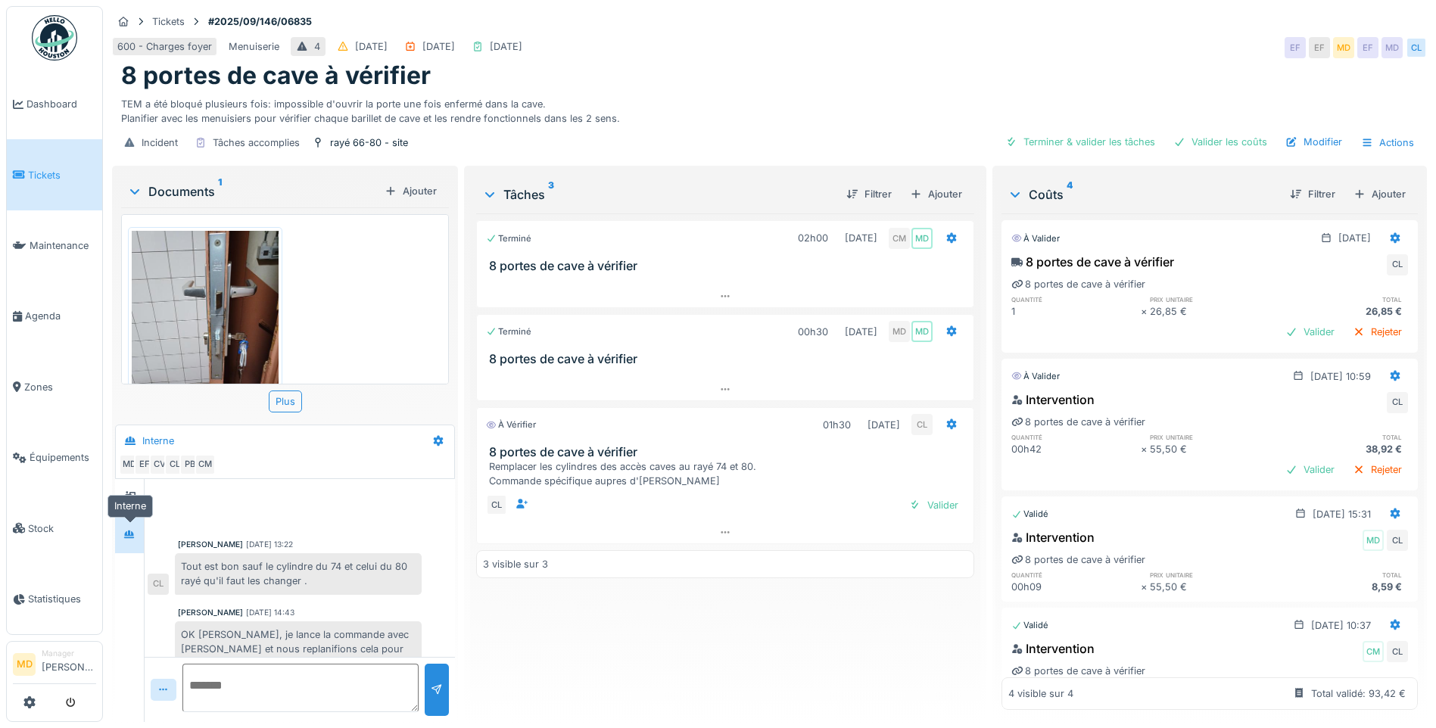
scroll to position [275, 0]
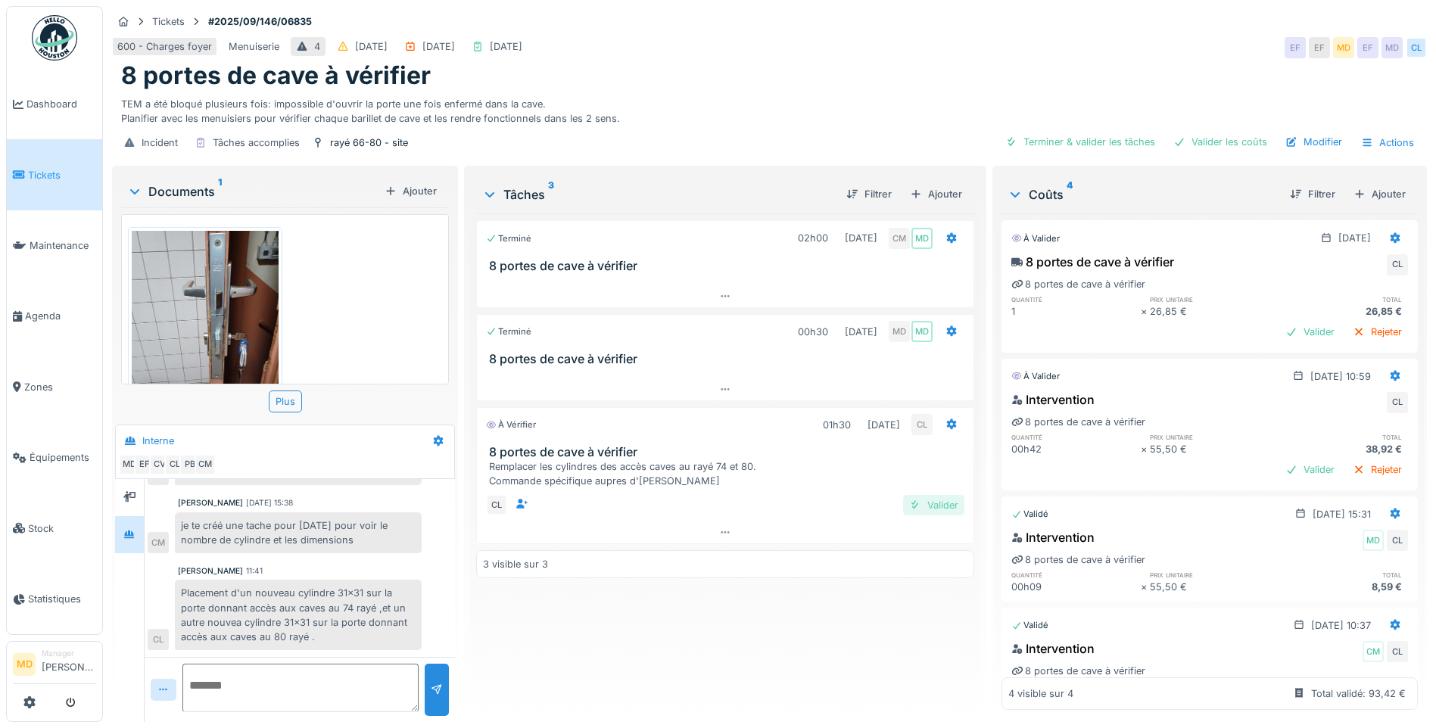
click at [935, 499] on div "Valider" at bounding box center [933, 505] width 61 height 20
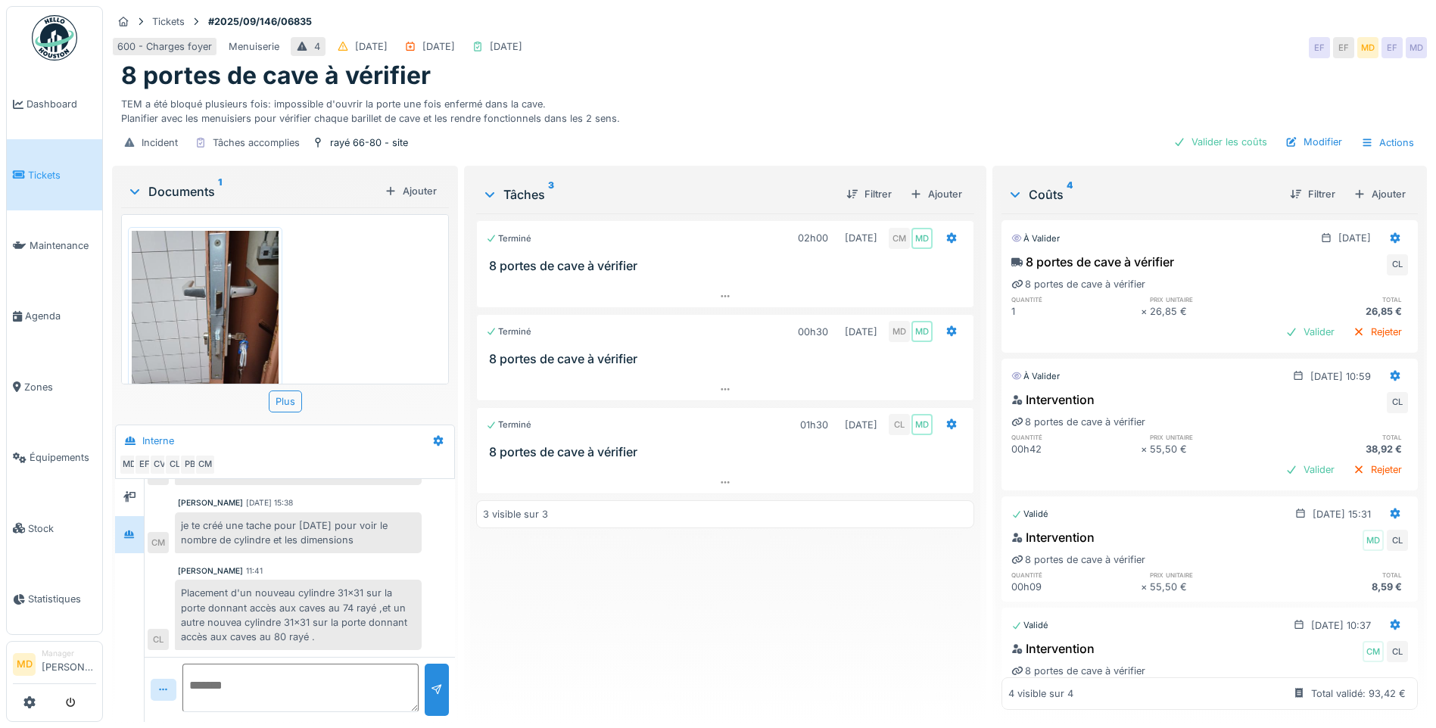
scroll to position [273, 0]
click at [1281, 470] on div "Valider" at bounding box center [1309, 469] width 61 height 20
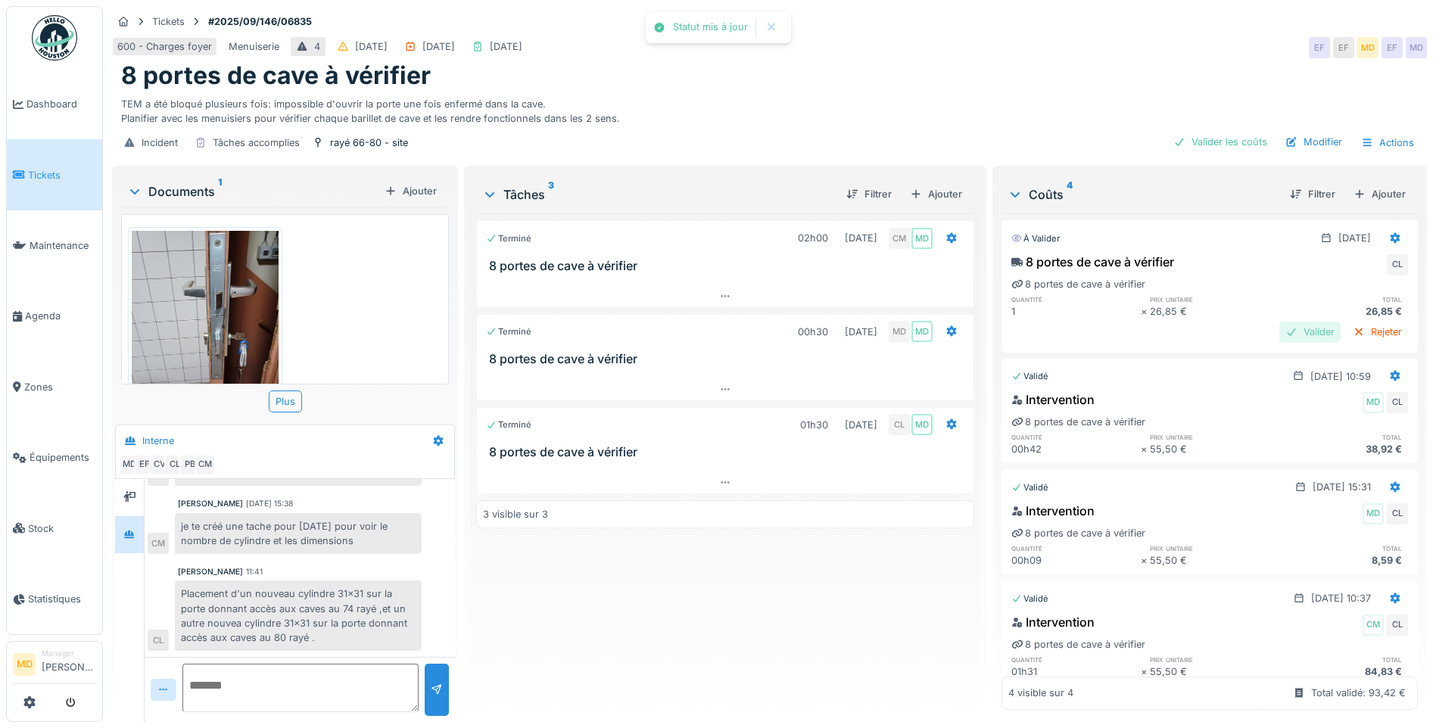
click at [1279, 334] on div "Valider" at bounding box center [1309, 332] width 61 height 20
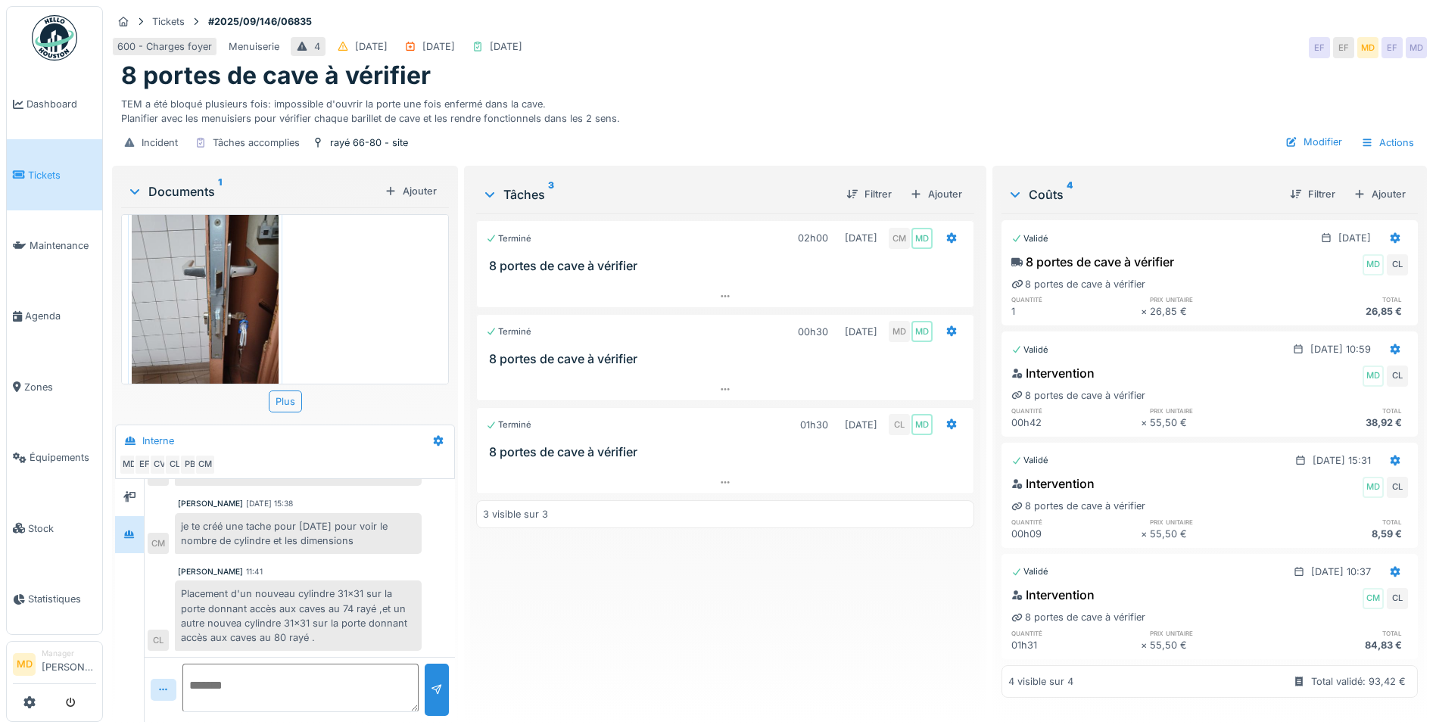
scroll to position [0, 0]
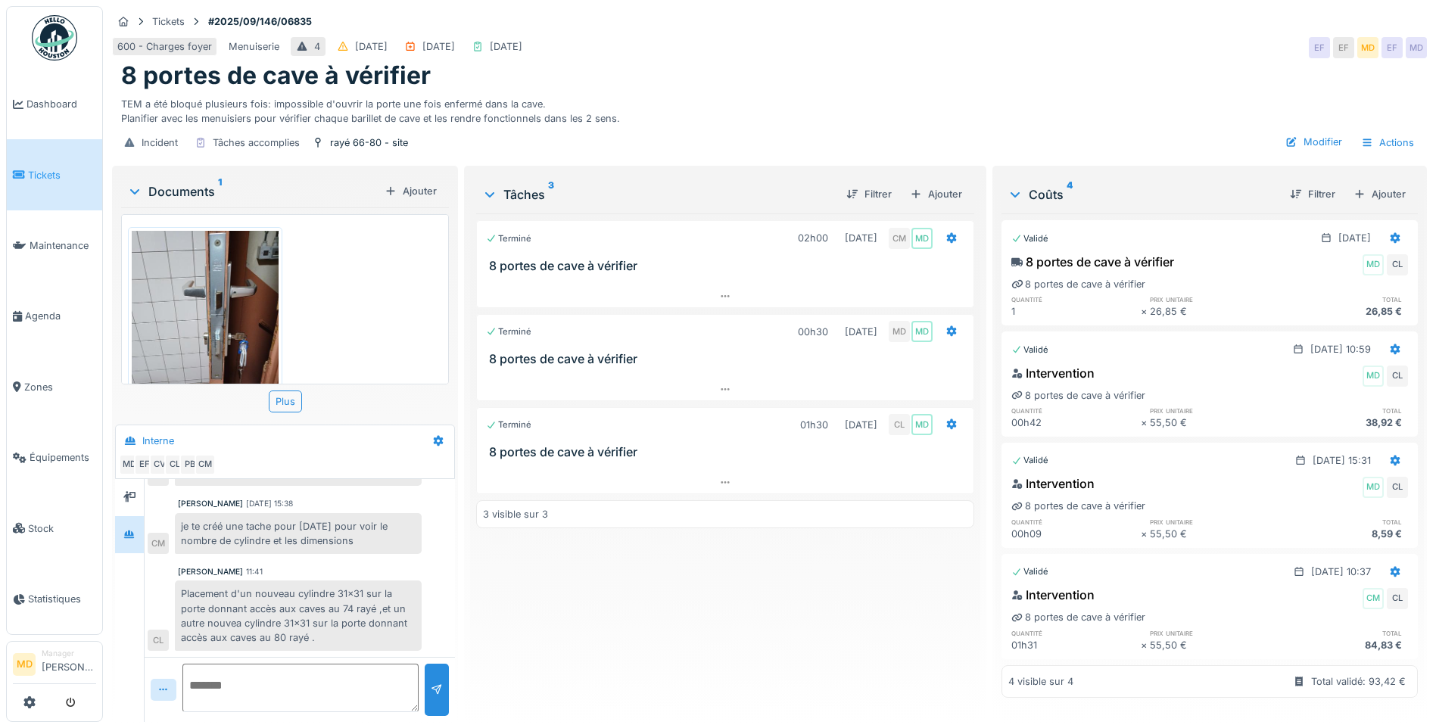
click at [250, 280] on img at bounding box center [205, 328] width 147 height 195
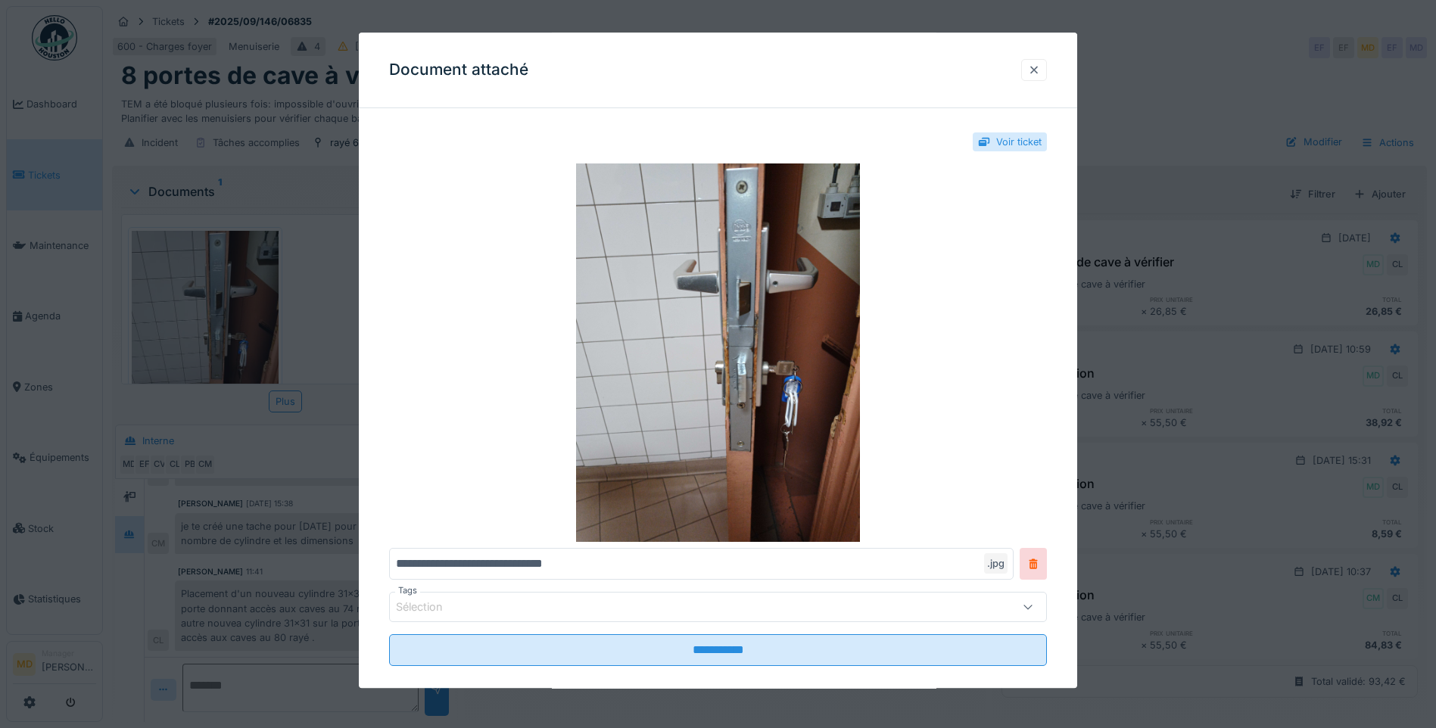
click at [1037, 71] on div at bounding box center [1034, 70] width 12 height 14
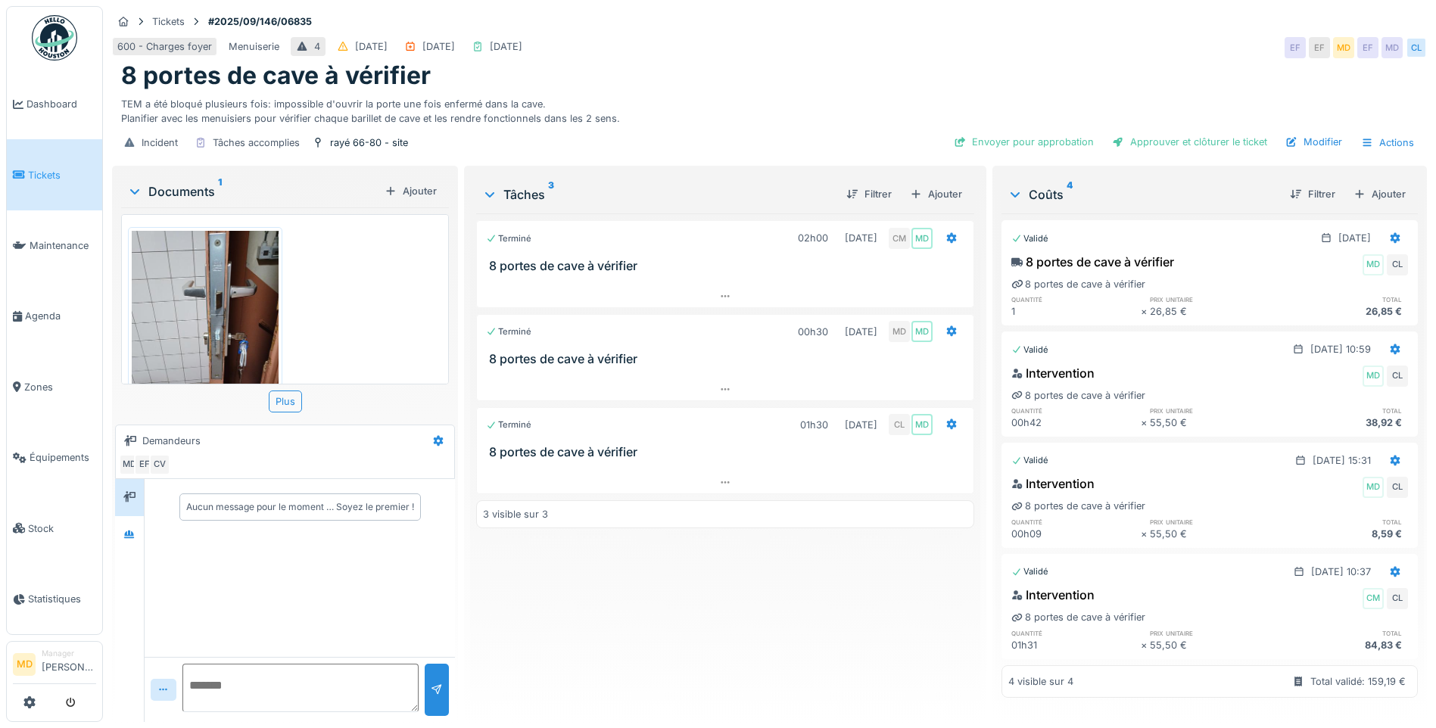
scroll to position [11, 0]
click at [711, 388] on div at bounding box center [725, 389] width 496 height 22
